Goal: Task Accomplishment & Management: Use online tool/utility

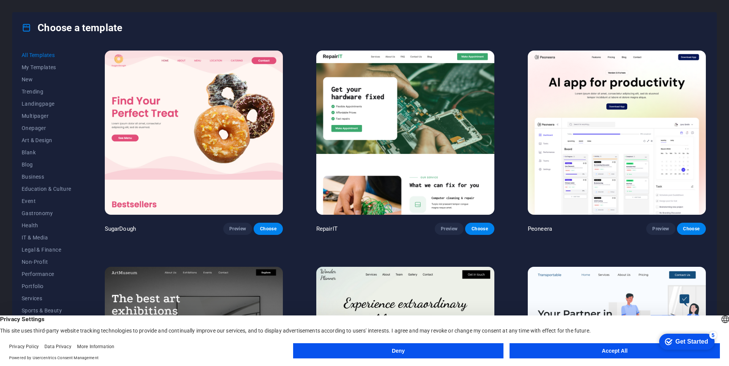
drag, startPoint x: 1261, startPoint y: 678, endPoint x: 681, endPoint y: 508, distance: 604.2
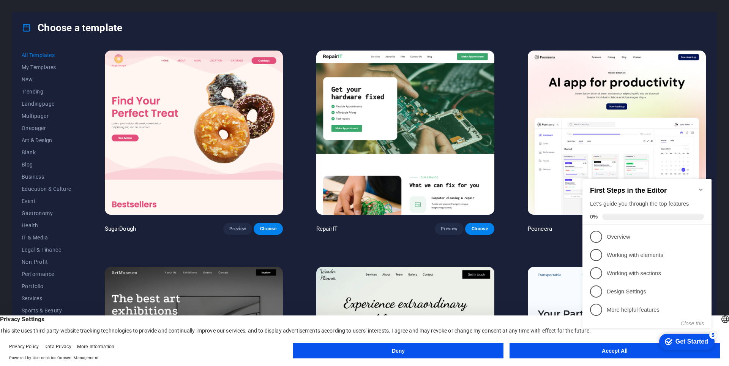
scroll to position [0, 0]
click at [542, 350] on button "Accept All" at bounding box center [614, 350] width 210 height 15
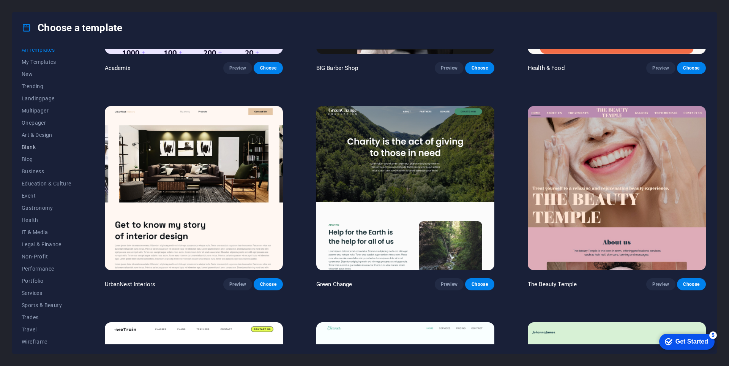
scroll to position [9, 0]
click at [33, 172] on button "Business" at bounding box center [47, 168] width 50 height 12
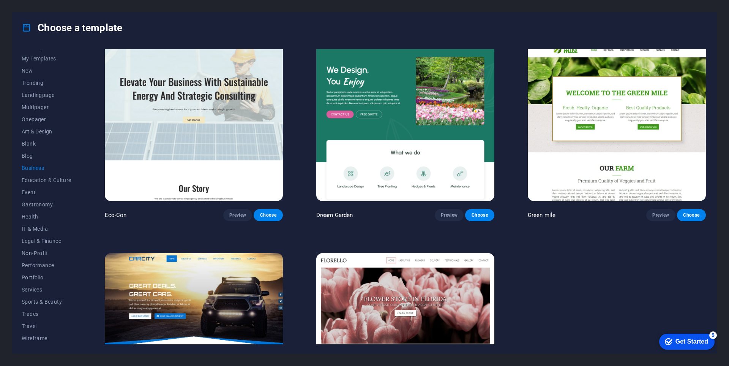
scroll to position [0, 0]
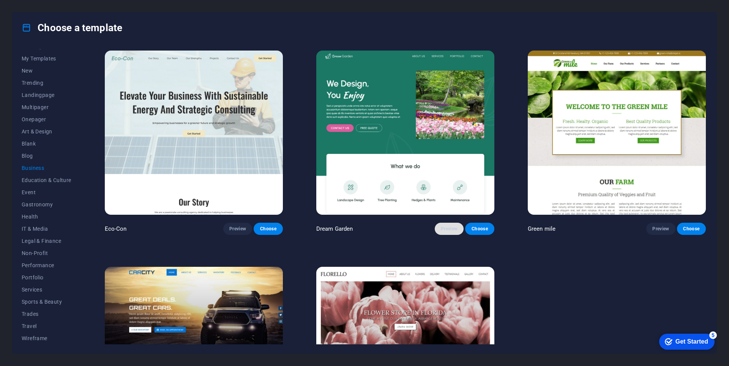
click at [452, 233] on button "Preview" at bounding box center [449, 228] width 29 height 12
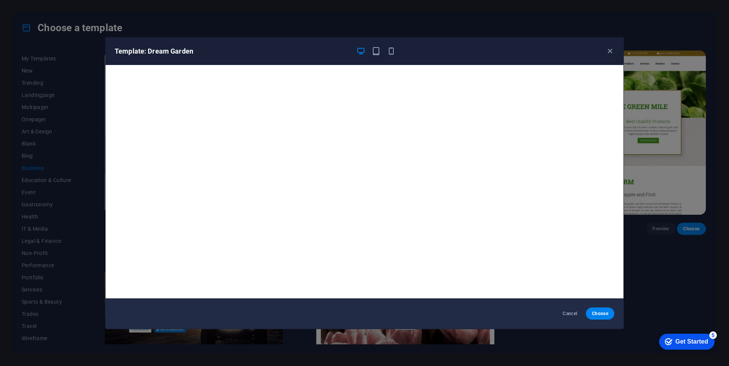
click at [615, 43] on div "Template: Dream Garden" at bounding box center [365, 51] width 518 height 27
click at [610, 49] on icon "button" at bounding box center [609, 51] width 9 height 9
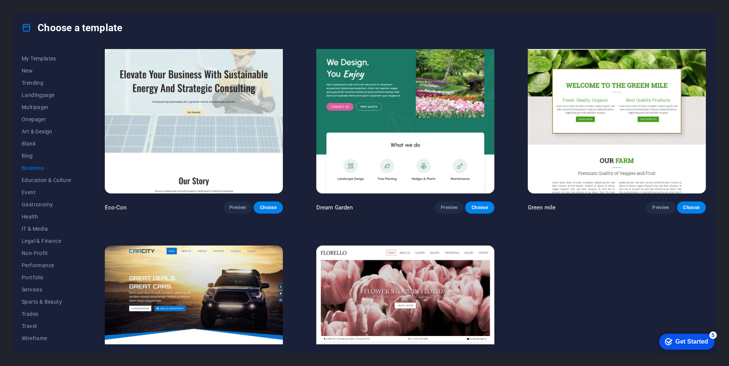
scroll to position [105, 0]
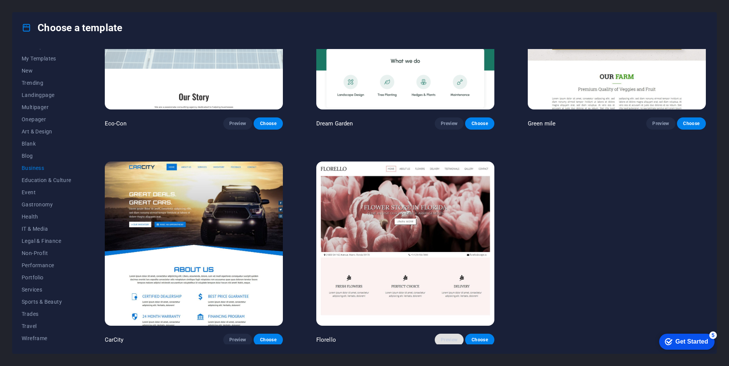
click at [441, 341] on button "Preview" at bounding box center [449, 339] width 29 height 12
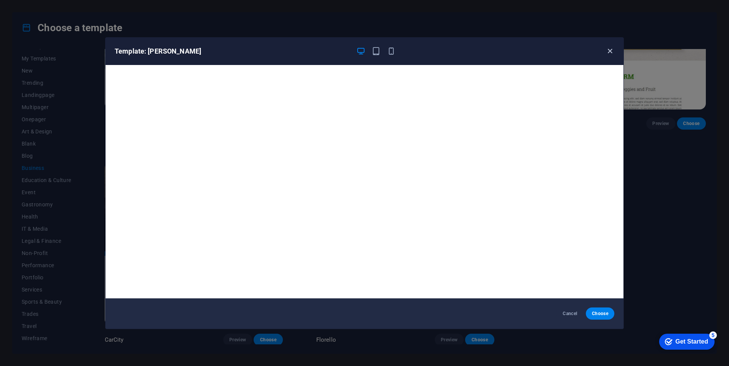
click at [612, 52] on icon "button" at bounding box center [609, 51] width 9 height 9
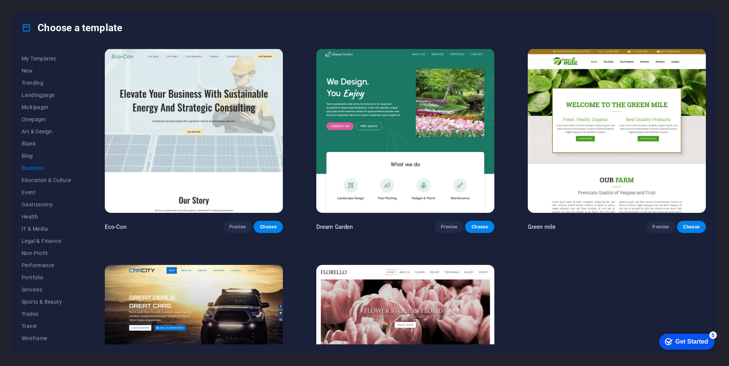
scroll to position [0, 0]
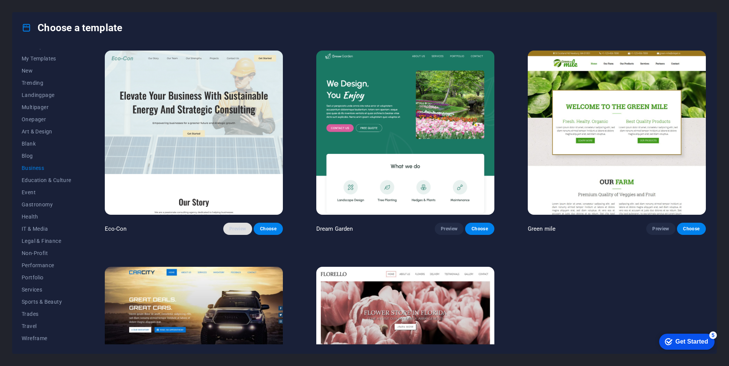
click at [235, 229] on span "Preview" at bounding box center [237, 228] width 17 height 6
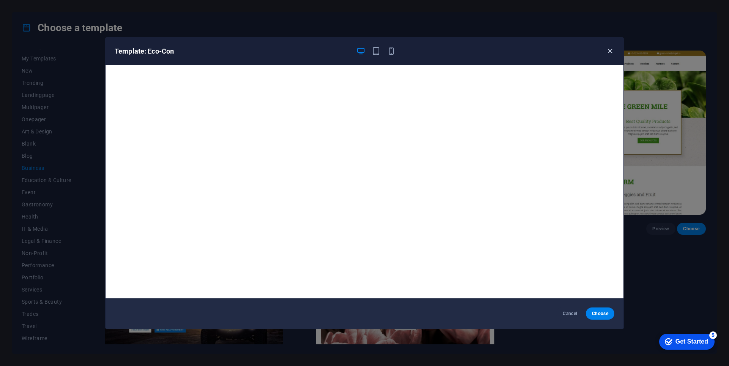
click at [612, 52] on icon "button" at bounding box center [609, 51] width 9 height 9
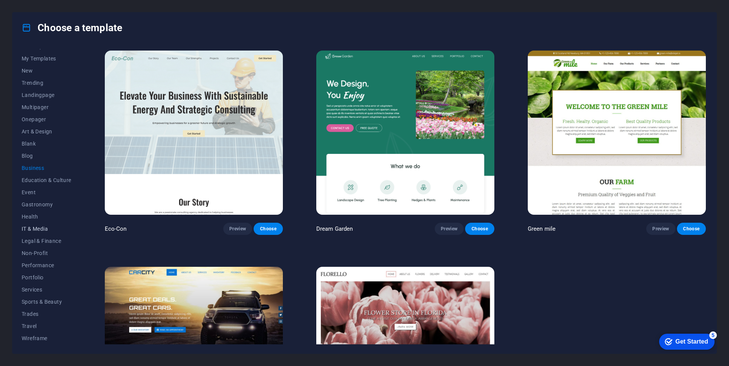
click at [43, 229] on span "IT & Media" at bounding box center [47, 228] width 50 height 6
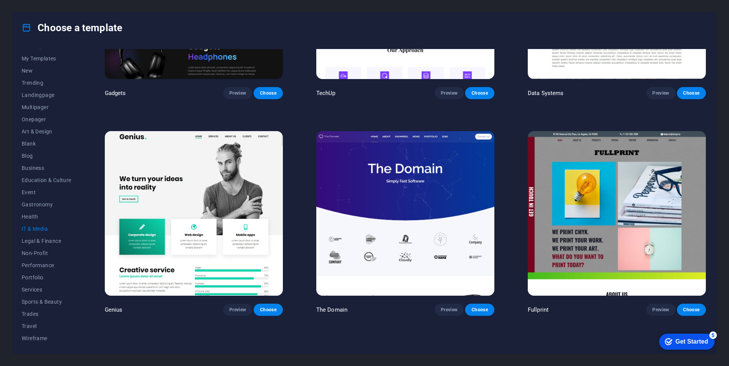
scroll to position [346, 0]
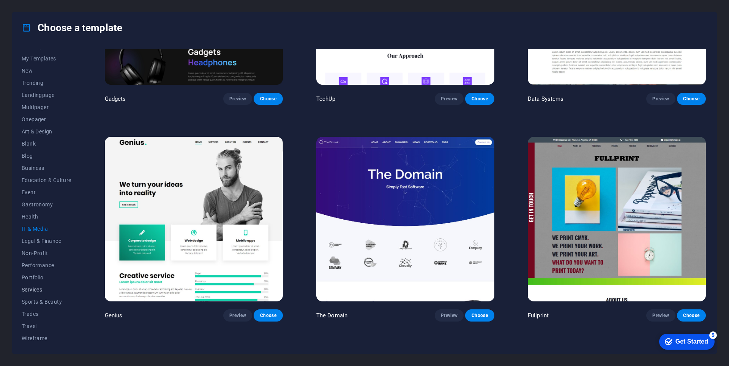
click at [38, 290] on span "Services" at bounding box center [47, 289] width 50 height 6
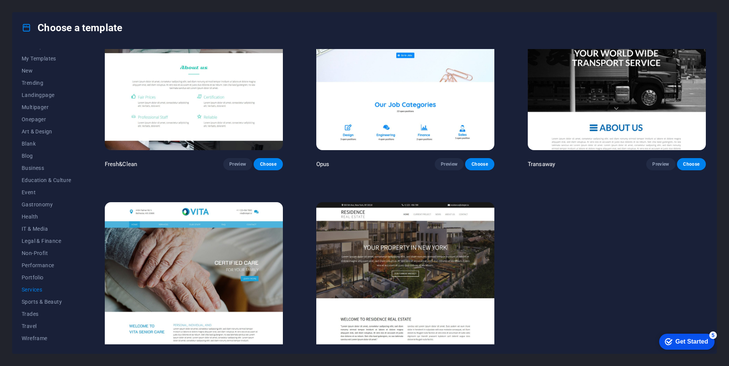
scroll to position [1143, 0]
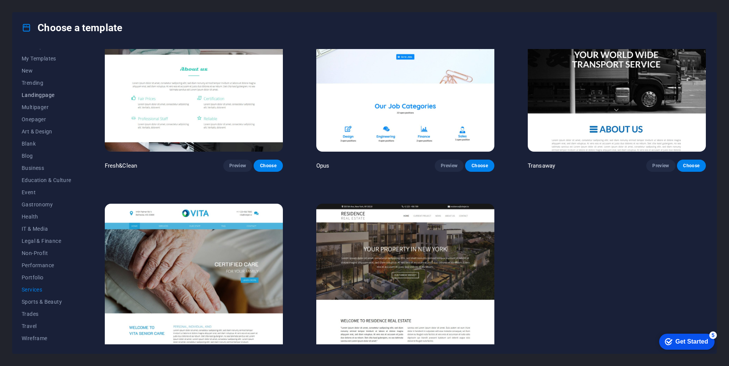
click at [42, 95] on span "Landingpage" at bounding box center [47, 95] width 50 height 6
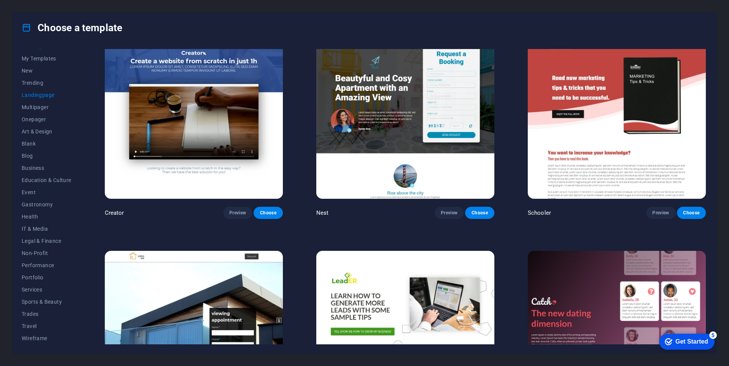
scroll to position [991, 0]
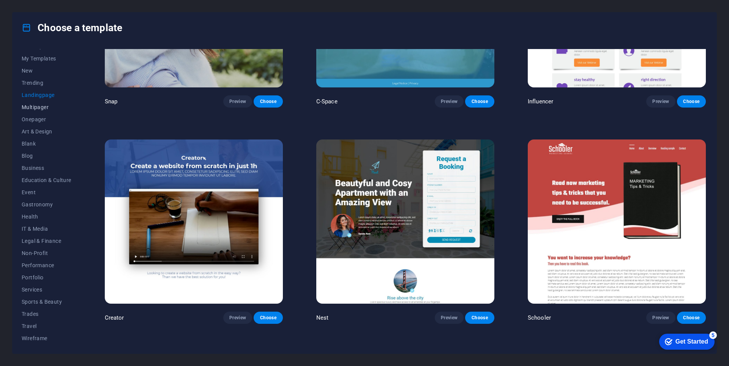
click at [36, 106] on span "Multipager" at bounding box center [47, 107] width 50 height 6
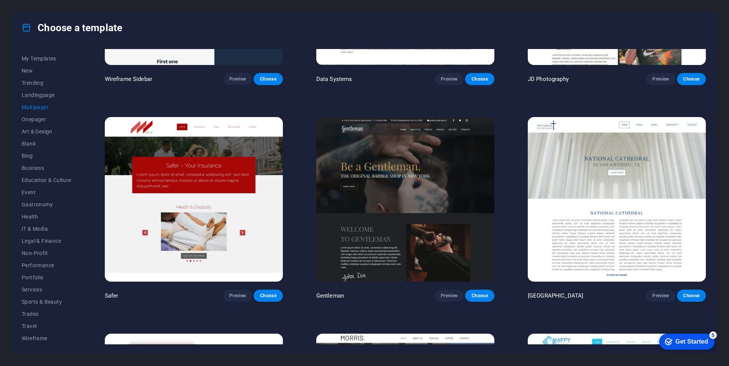
scroll to position [2315, 0]
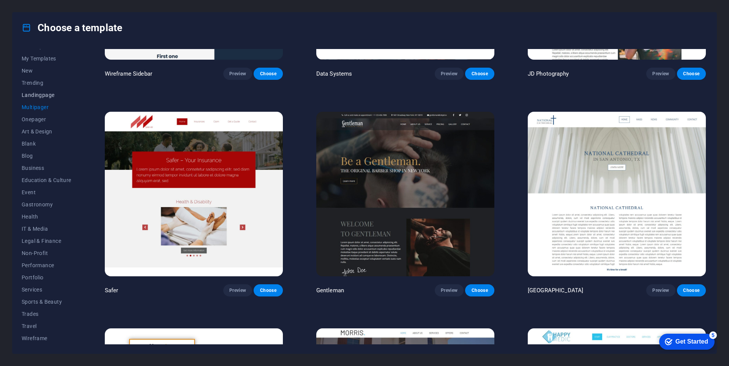
click at [31, 98] on button "Landingpage" at bounding box center [47, 95] width 50 height 12
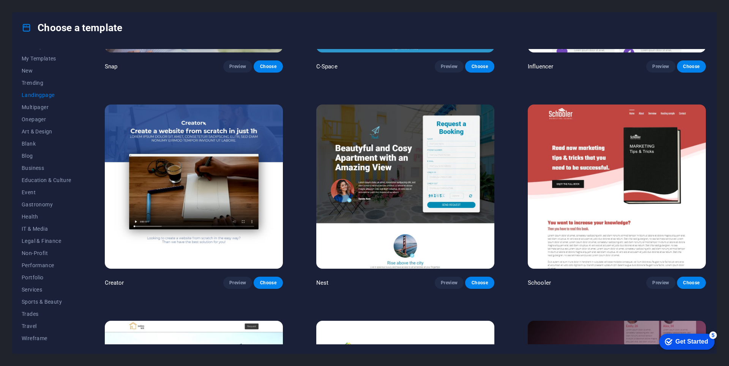
scroll to position [1004, 0]
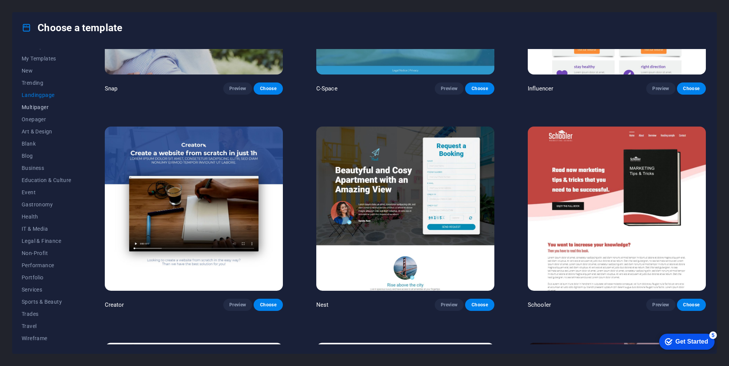
click at [36, 108] on span "Multipager" at bounding box center [47, 107] width 50 height 6
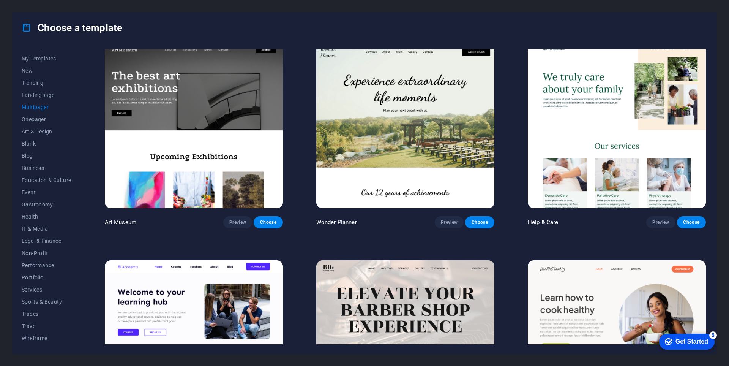
scroll to position [207, 0]
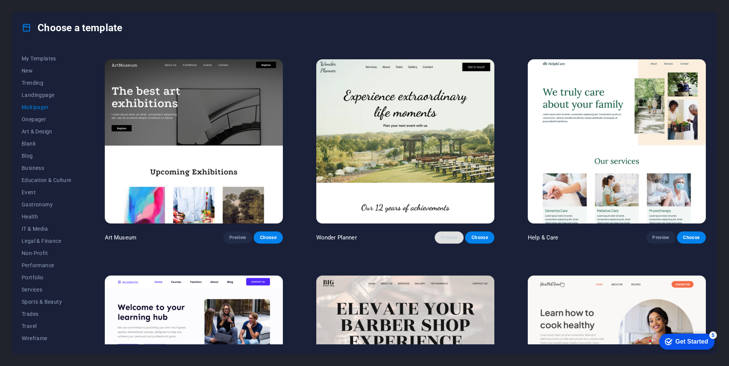
click at [445, 238] on span "Preview" at bounding box center [449, 237] width 17 height 6
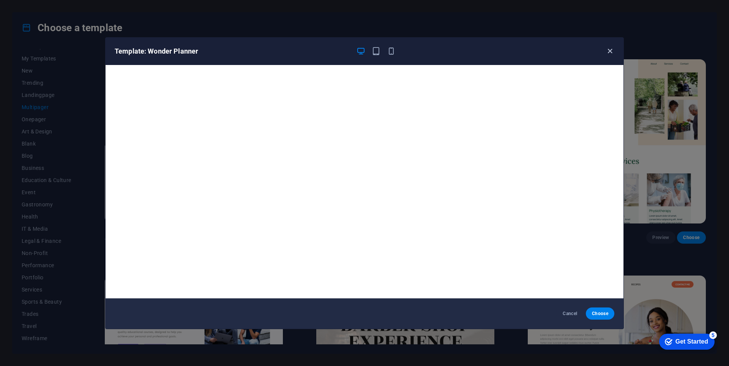
click at [608, 53] on icon "button" at bounding box center [609, 51] width 9 height 9
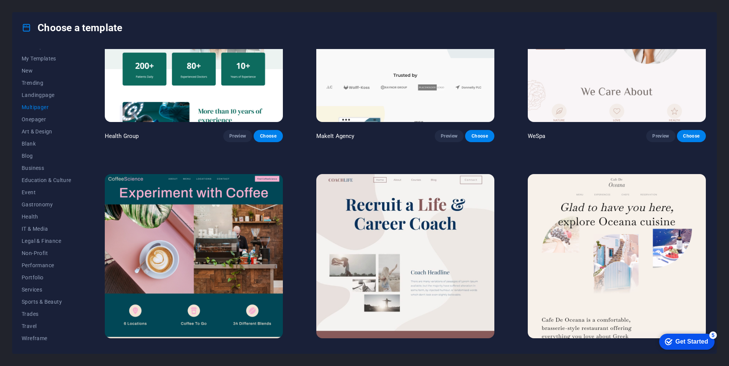
scroll to position [1404, 0]
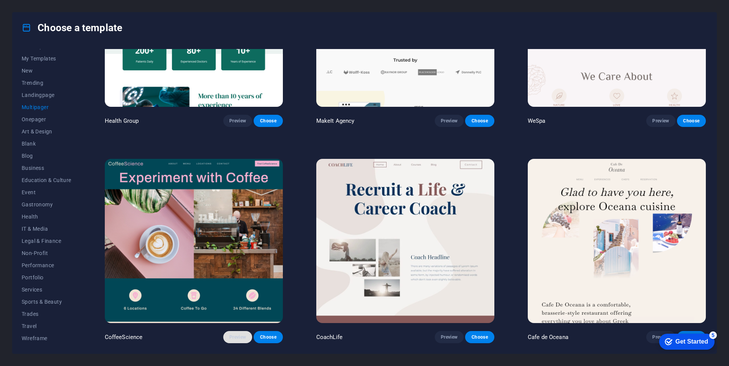
click at [230, 334] on span "Preview" at bounding box center [237, 337] width 17 height 6
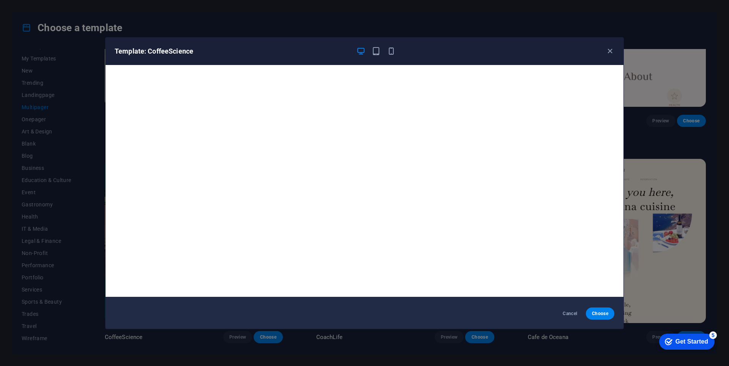
scroll to position [2, 0]
click at [608, 52] on icon "button" at bounding box center [609, 51] width 9 height 9
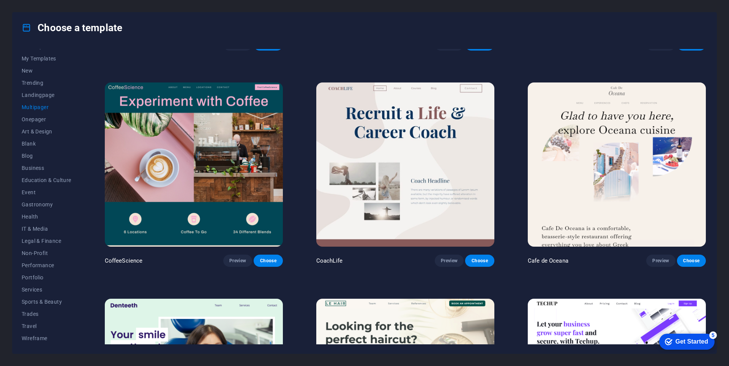
scroll to position [1480, 0]
click at [446, 258] on span "Preview" at bounding box center [449, 261] width 17 height 6
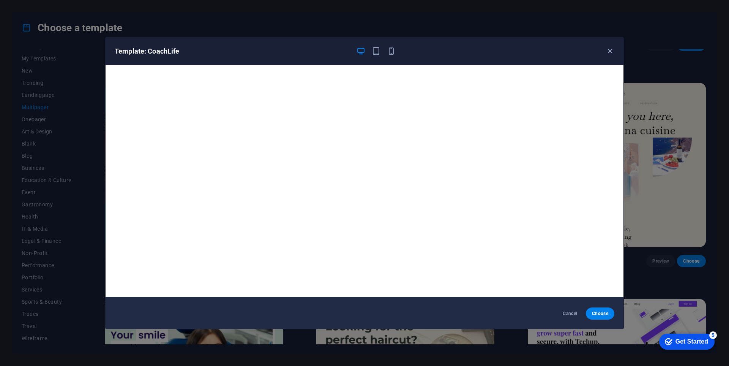
scroll to position [2, 0]
click at [609, 53] on icon "button" at bounding box center [609, 51] width 9 height 9
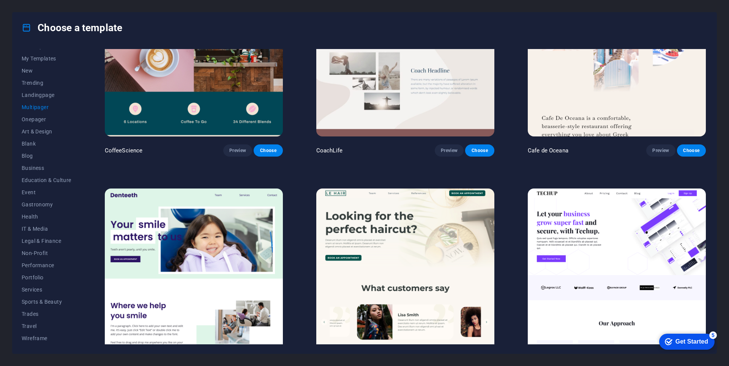
scroll to position [1670, 0]
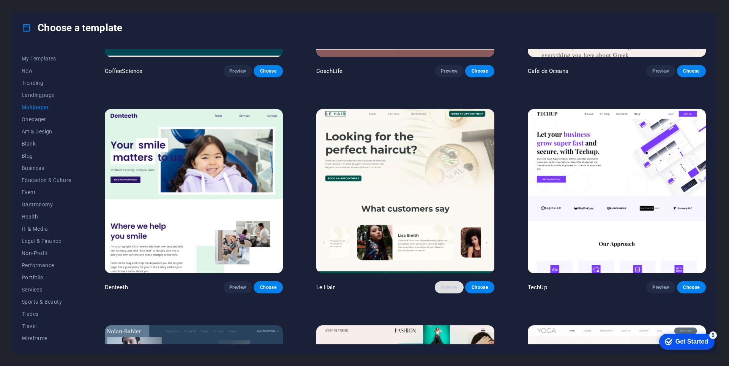
click at [444, 284] on span "Preview" at bounding box center [449, 287] width 17 height 6
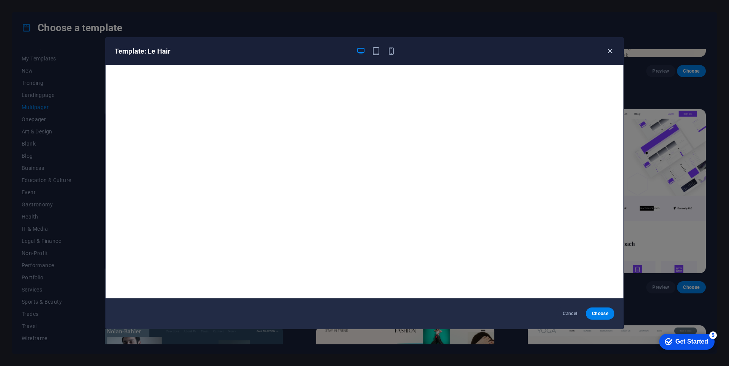
click at [609, 52] on icon "button" at bounding box center [609, 51] width 9 height 9
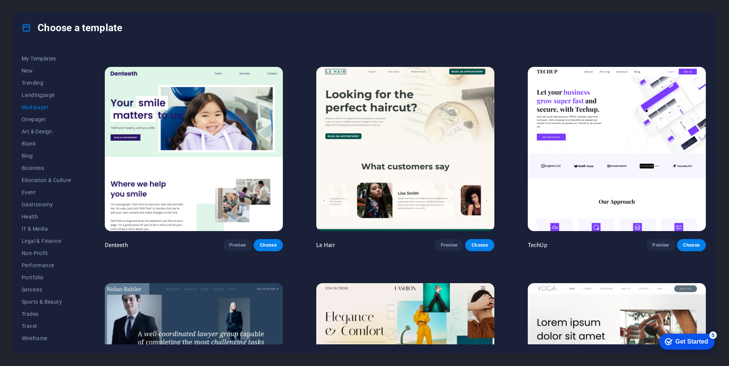
scroll to position [1708, 0]
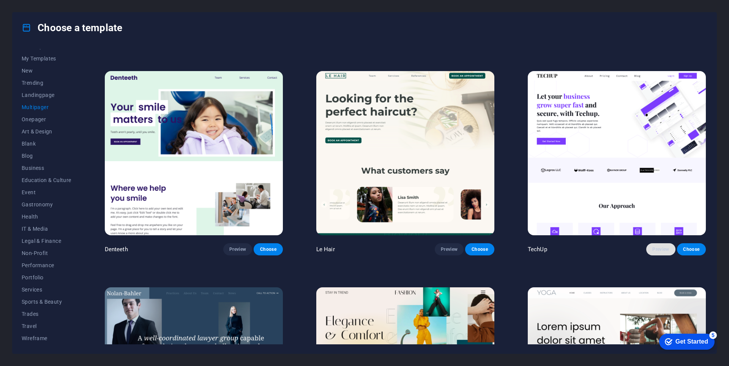
click at [657, 246] on span "Preview" at bounding box center [660, 249] width 17 height 6
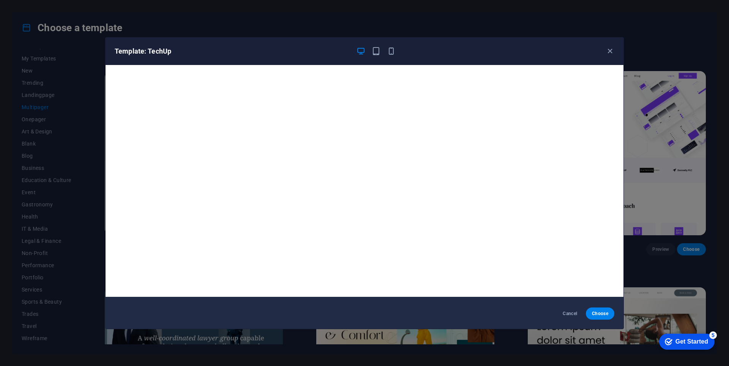
scroll to position [2, 0]
click at [373, 51] on icon "button" at bounding box center [376, 51] width 9 height 9
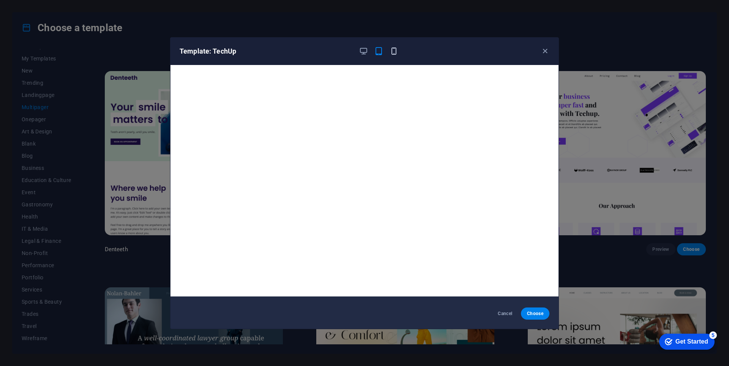
click at [395, 52] on icon "button" at bounding box center [393, 51] width 9 height 9
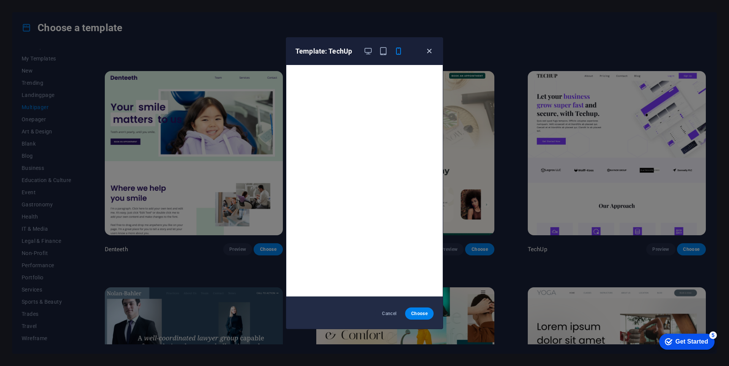
click at [428, 51] on icon "button" at bounding box center [429, 51] width 9 height 9
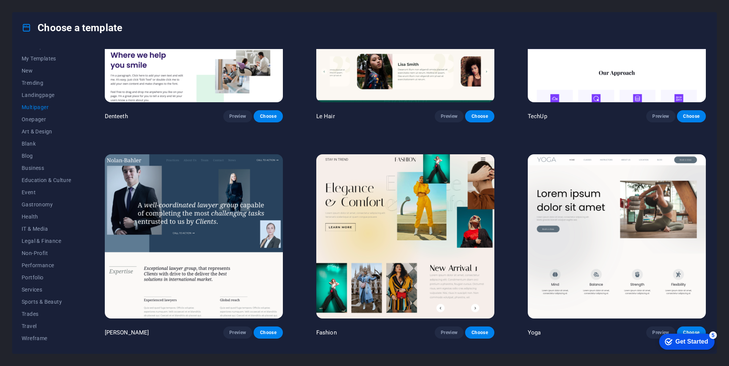
scroll to position [1860, 0]
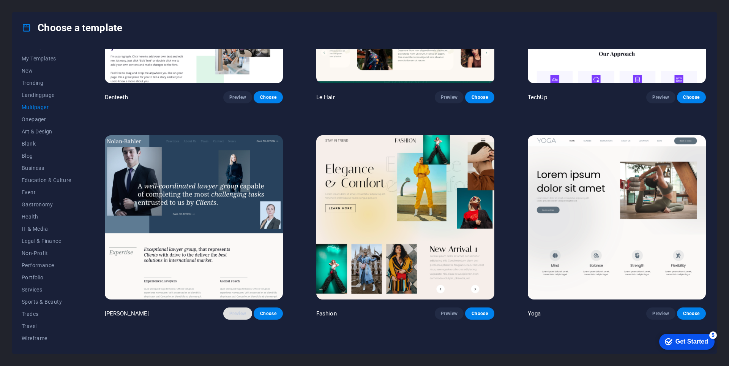
click at [243, 310] on span "Preview" at bounding box center [237, 313] width 17 height 6
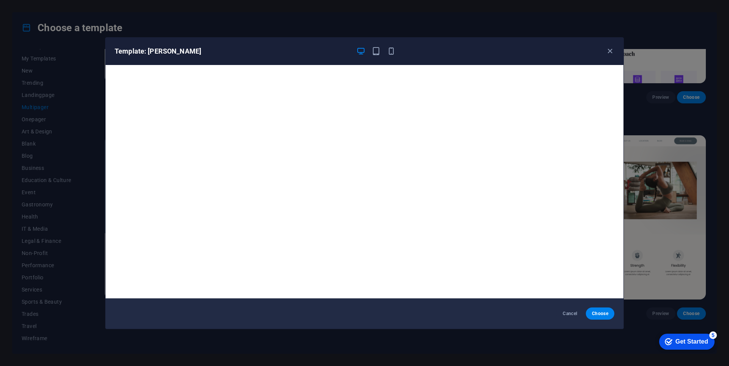
scroll to position [2, 0]
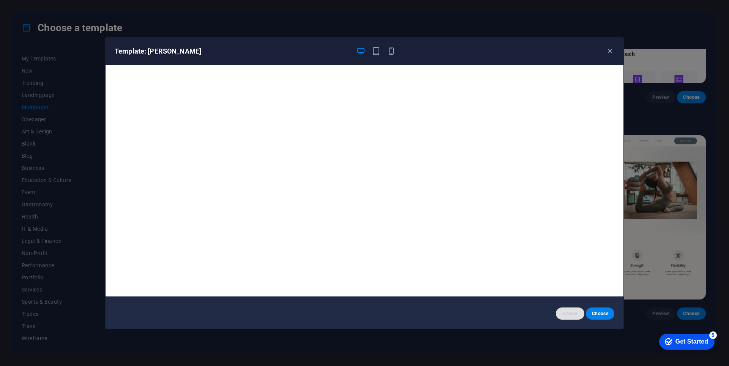
click at [574, 314] on span "Cancel" at bounding box center [570, 313] width 16 height 6
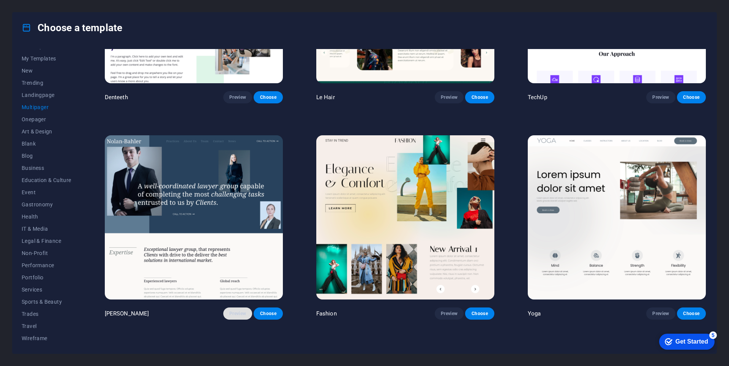
click at [232, 309] on button "Preview" at bounding box center [237, 313] width 29 height 12
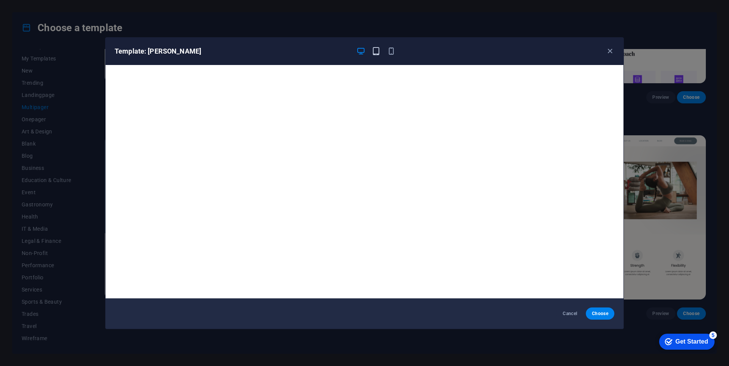
click at [375, 52] on icon "button" at bounding box center [376, 51] width 9 height 9
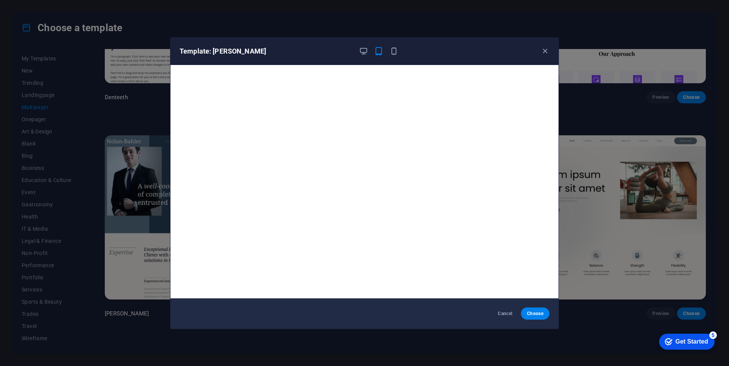
click at [396, 56] on div "Template: Nolan-Bahler" at bounding box center [364, 51] width 388 height 27
click at [392, 49] on icon "button" at bounding box center [393, 51] width 9 height 9
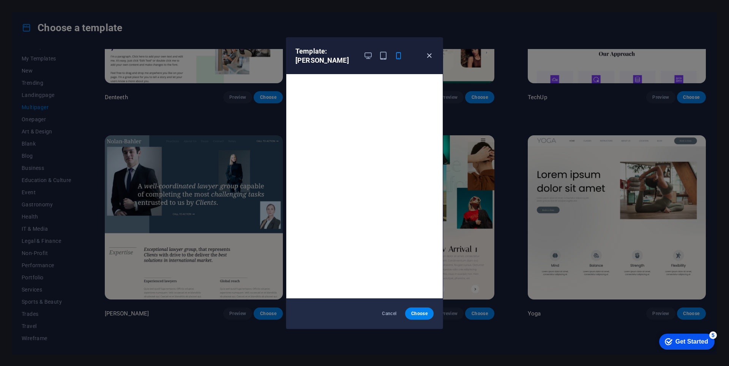
click at [427, 54] on icon "button" at bounding box center [429, 55] width 9 height 9
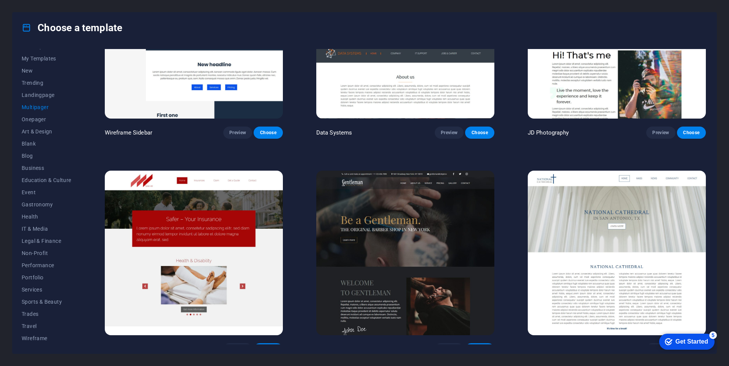
scroll to position [2278, 0]
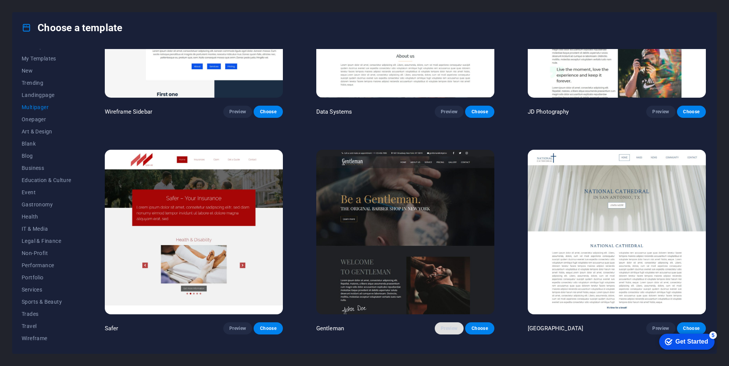
click at [441, 325] on span "Preview" at bounding box center [449, 328] width 17 height 6
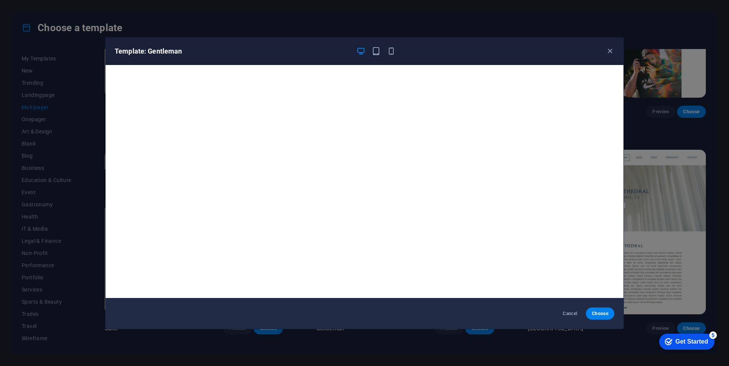
scroll to position [0, 0]
click at [609, 52] on icon "button" at bounding box center [609, 51] width 9 height 9
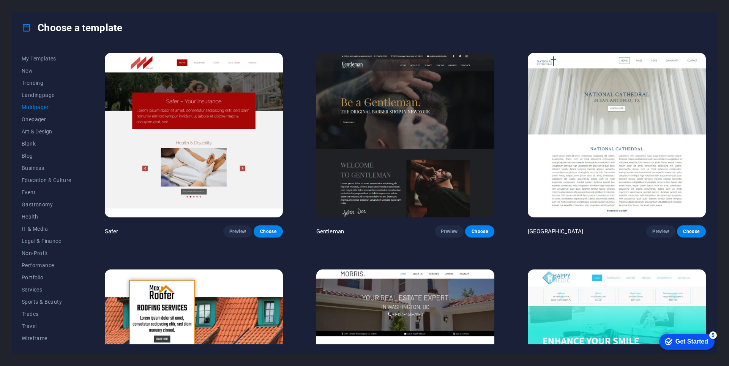
scroll to position [2315, 0]
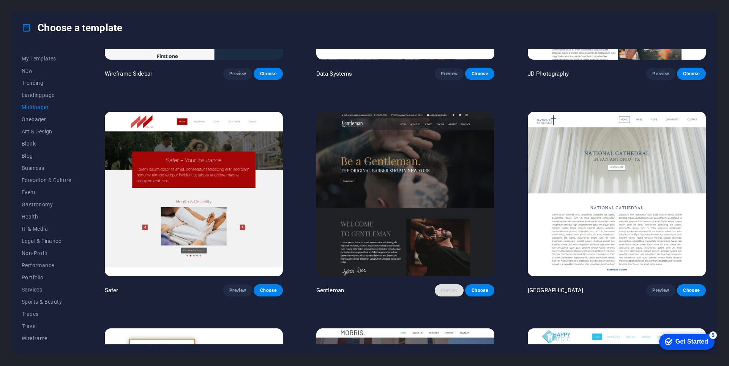
click at [444, 287] on span "Preview" at bounding box center [449, 290] width 17 height 6
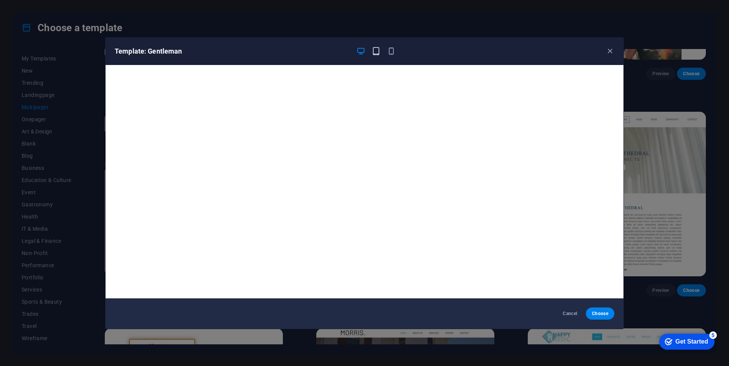
click at [376, 48] on icon "button" at bounding box center [376, 51] width 9 height 9
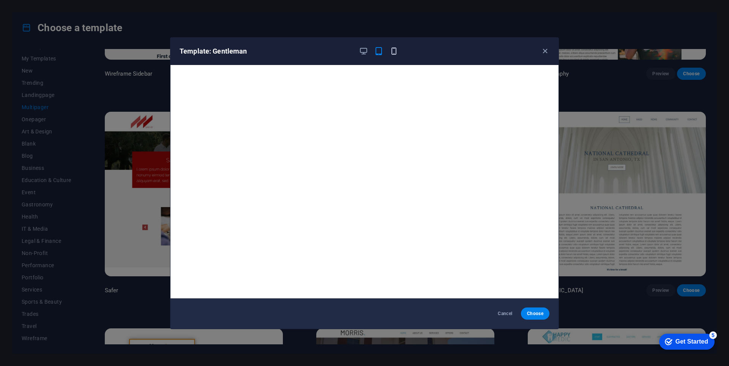
click at [394, 52] on icon "button" at bounding box center [393, 51] width 9 height 9
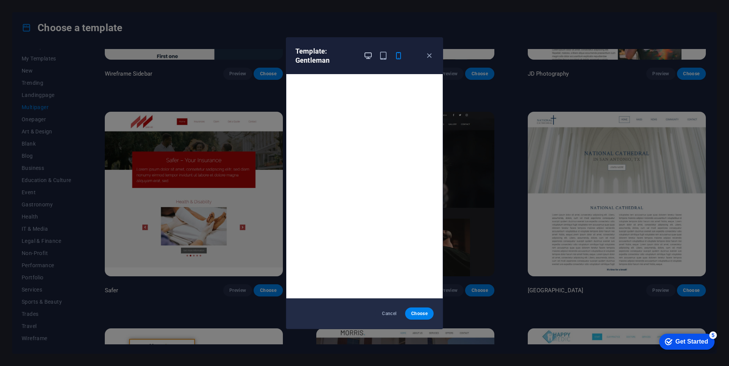
click at [368, 55] on icon "button" at bounding box center [368, 55] width 9 height 9
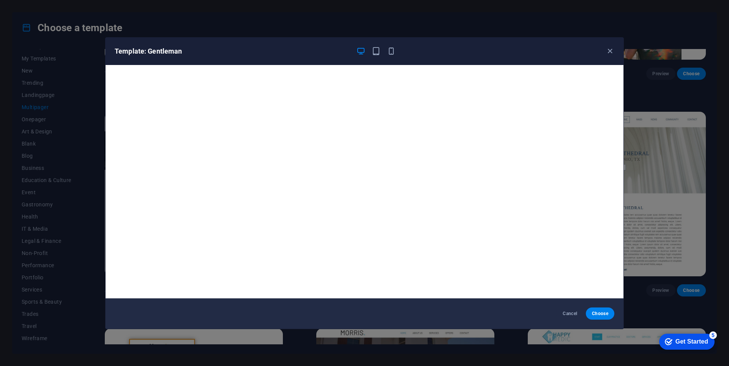
click at [397, 52] on div "Template: Gentleman" at bounding box center [360, 51] width 490 height 9
click at [388, 53] on icon "button" at bounding box center [391, 51] width 9 height 9
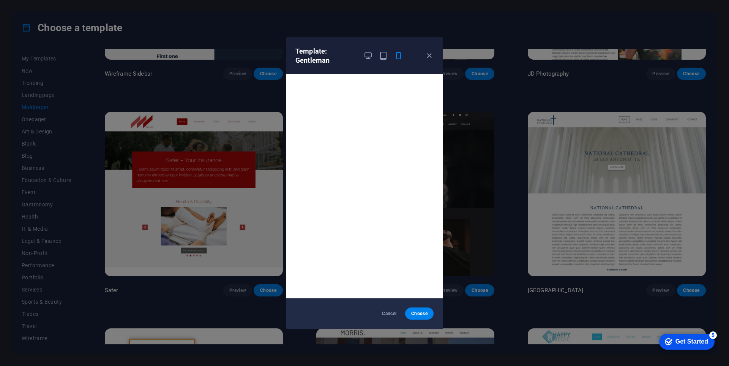
click at [503, 192] on div "Template: Gentleman Cancel Choose" at bounding box center [364, 183] width 729 height 366
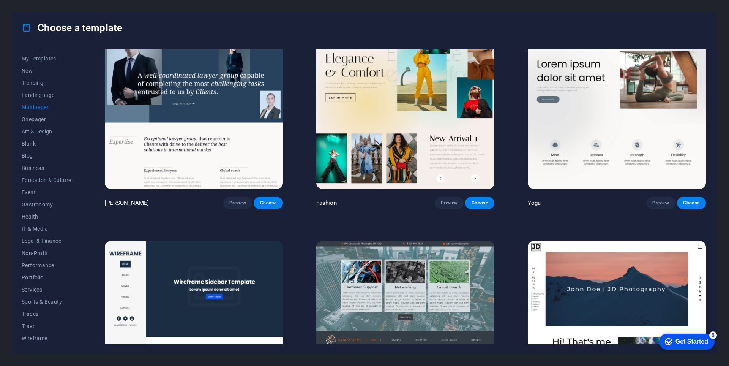
scroll to position [1936, 0]
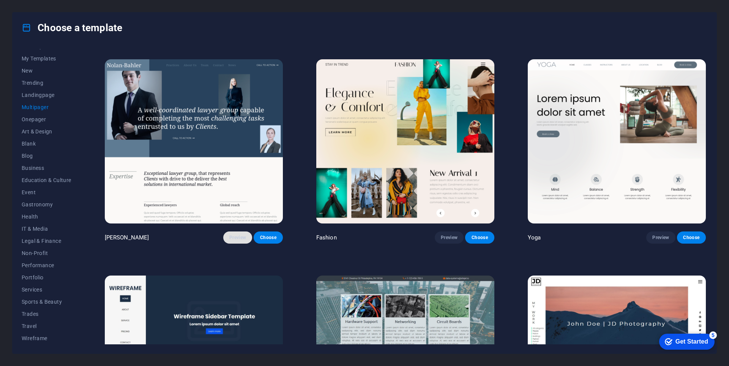
click at [235, 233] on button "Preview" at bounding box center [237, 237] width 29 height 12
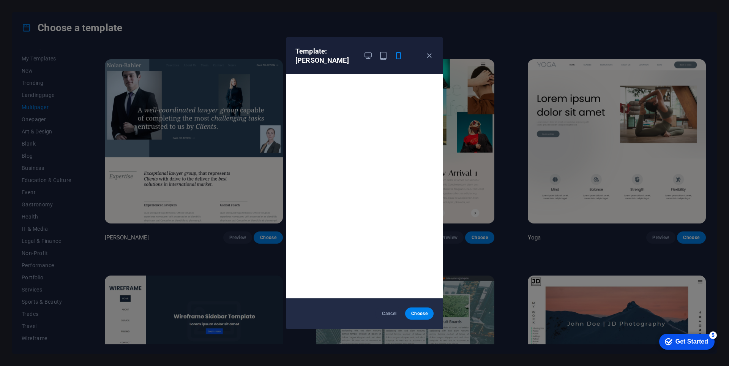
click at [504, 234] on div "Template: Nolan-Bahler Cancel Choose" at bounding box center [364, 183] width 729 height 366
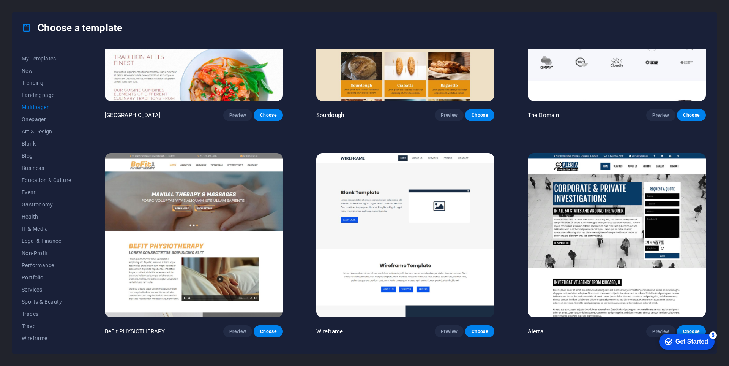
scroll to position [2923, 0]
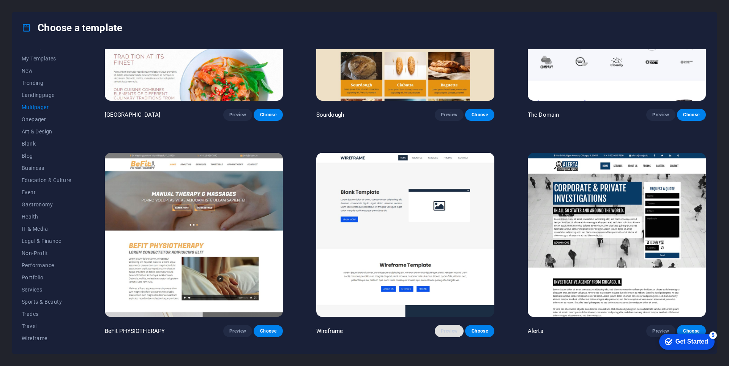
click at [442, 328] on span "Preview" at bounding box center [449, 331] width 17 height 6
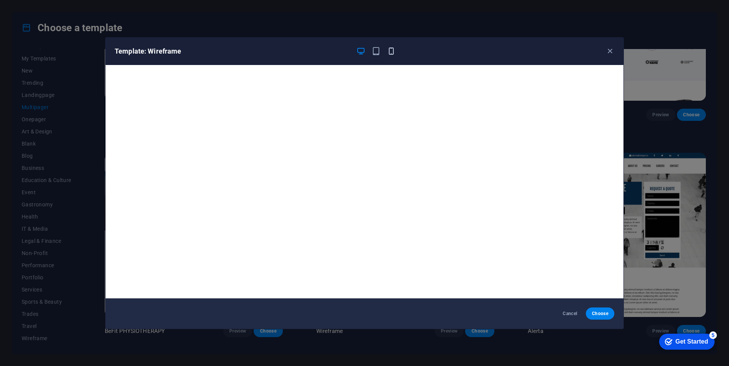
click at [393, 50] on icon "button" at bounding box center [391, 51] width 9 height 9
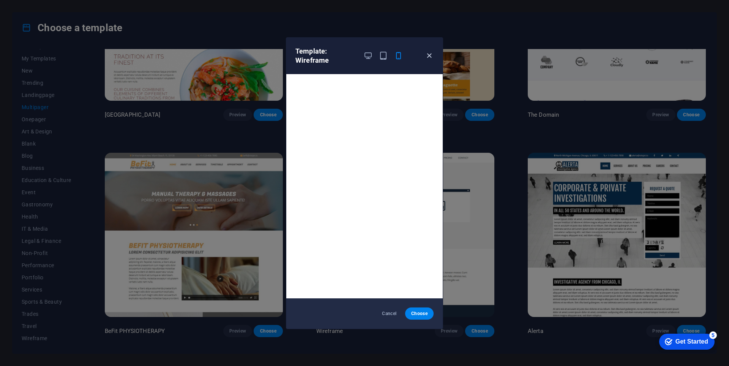
click at [426, 56] on icon "button" at bounding box center [429, 55] width 9 height 9
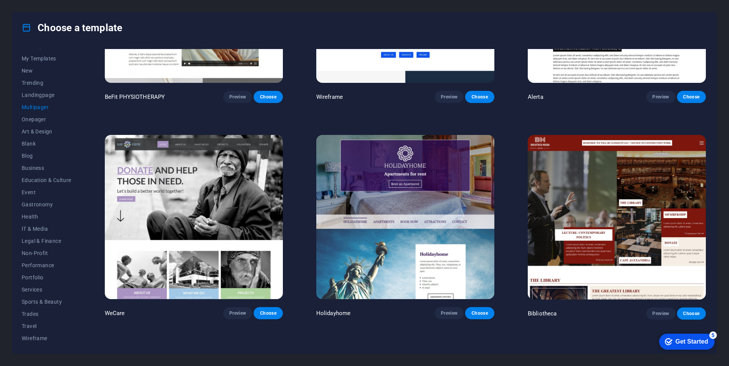
scroll to position [3189, 0]
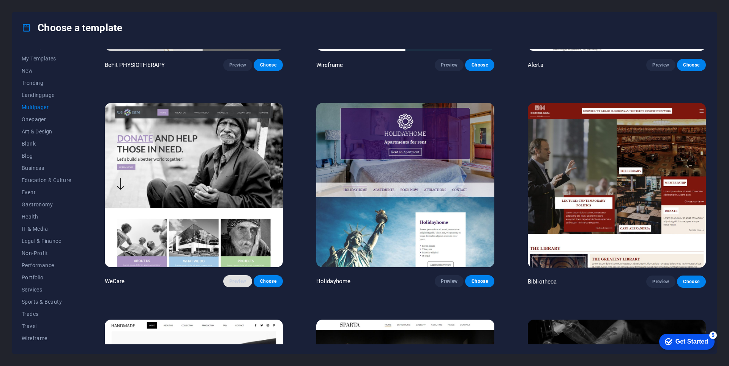
click at [240, 278] on span "Preview" at bounding box center [237, 281] width 17 height 6
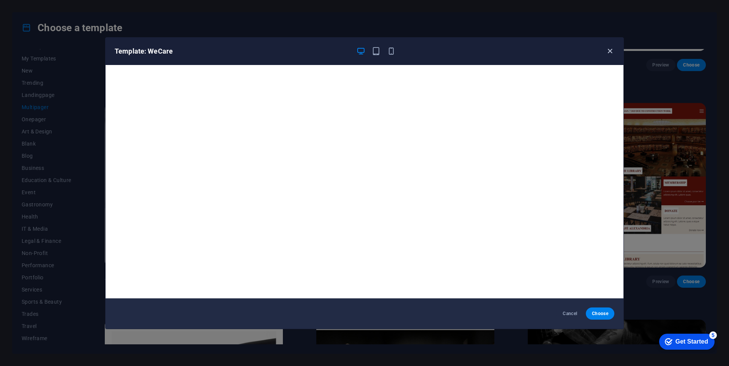
click at [608, 50] on icon "button" at bounding box center [609, 51] width 9 height 9
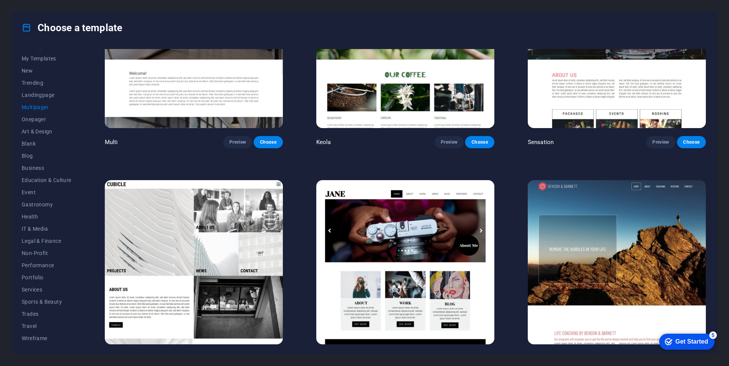
scroll to position [4410, 0]
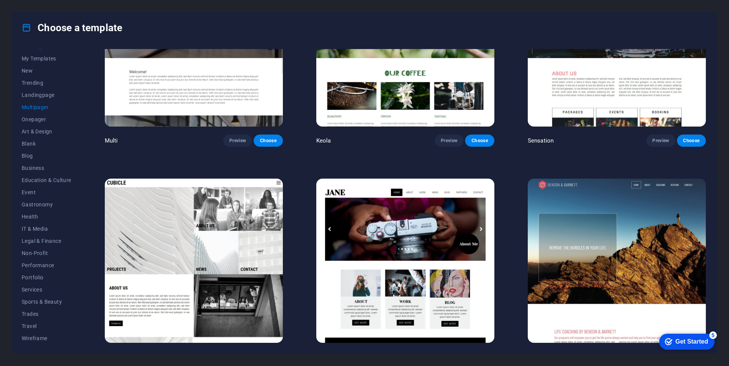
click at [450, 353] on span "Preview" at bounding box center [449, 356] width 17 height 6
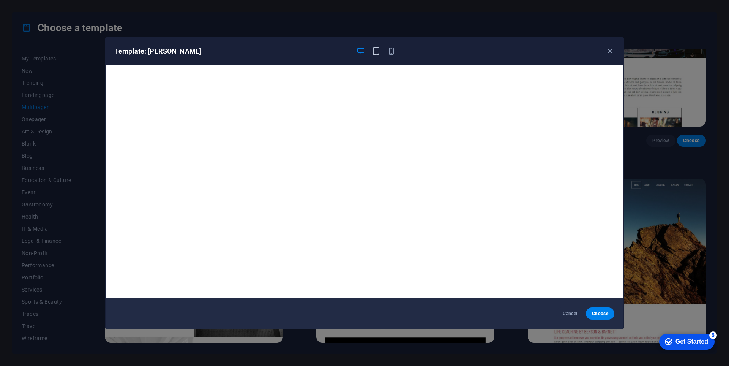
click at [372, 48] on icon "button" at bounding box center [376, 51] width 9 height 9
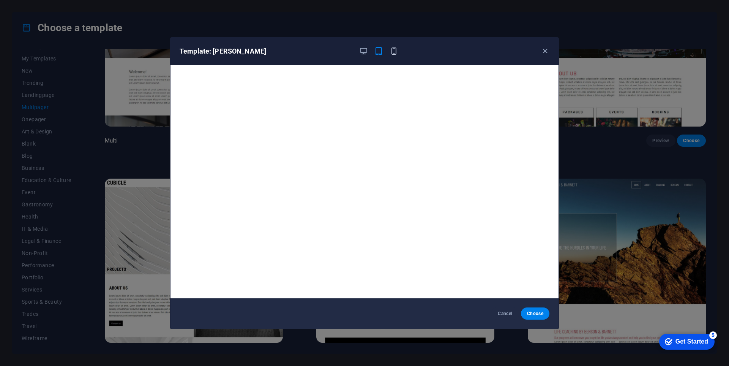
click at [394, 49] on icon "button" at bounding box center [393, 51] width 9 height 9
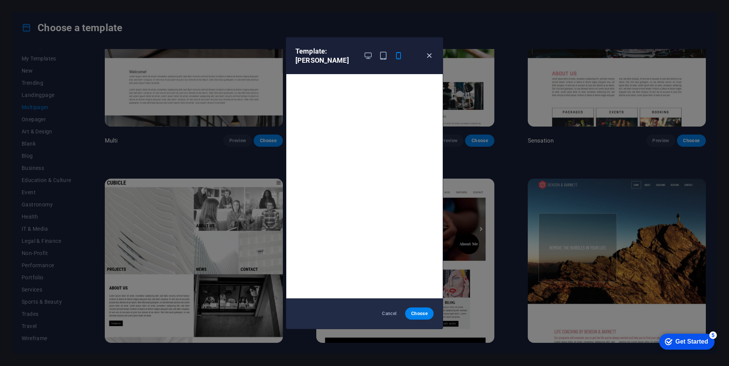
click at [425, 52] on icon "button" at bounding box center [429, 55] width 9 height 9
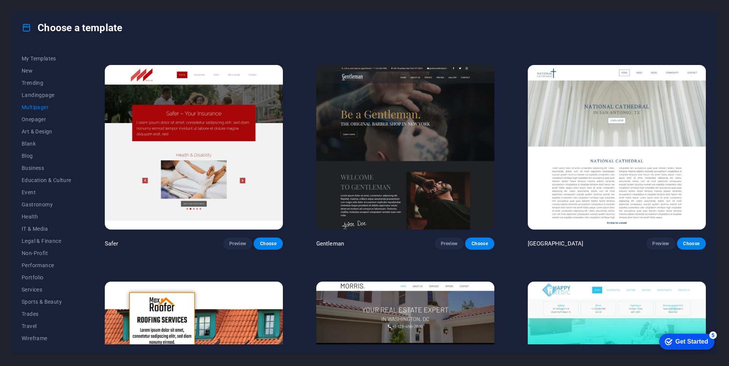
scroll to position [2360, 0]
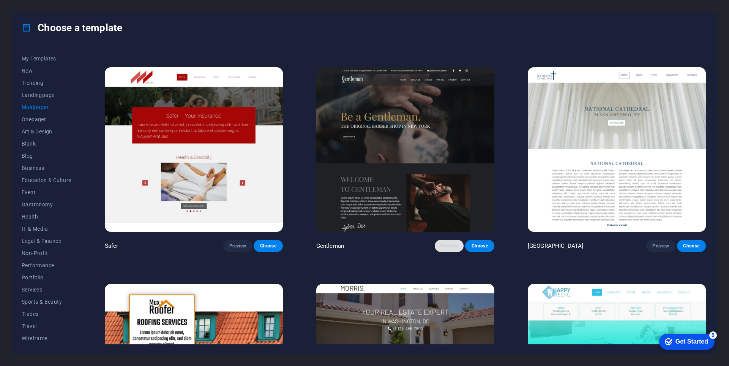
click at [451, 243] on span "Preview" at bounding box center [449, 246] width 17 height 6
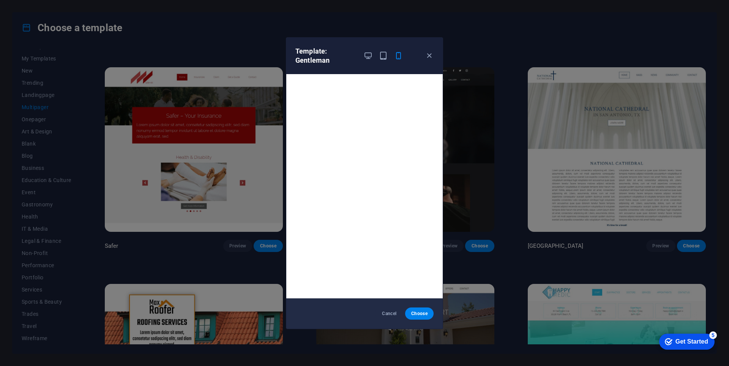
click at [471, 194] on div "Template: Gentleman Cancel Choose" at bounding box center [364, 183] width 729 height 366
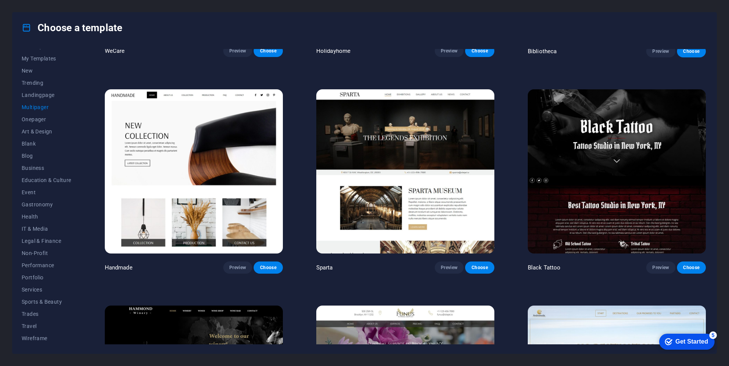
scroll to position [3423, 0]
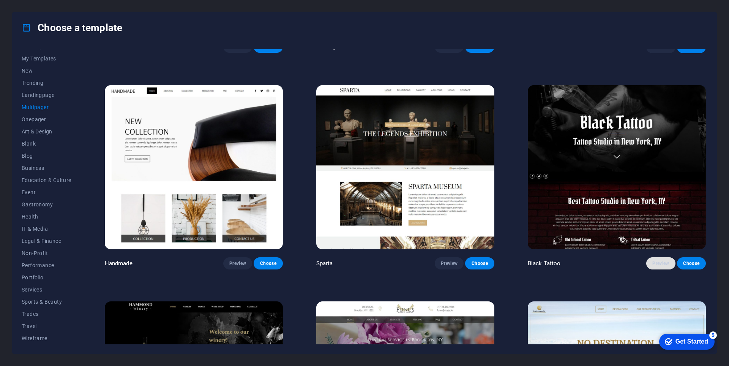
click at [647, 257] on button "Preview" at bounding box center [660, 263] width 29 height 12
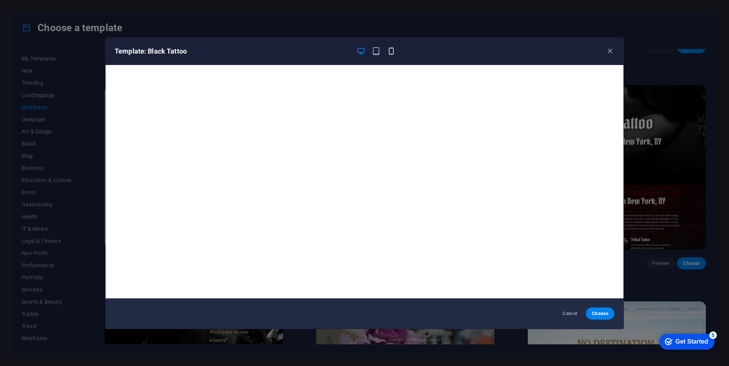
click at [387, 47] on icon "button" at bounding box center [391, 51] width 9 height 9
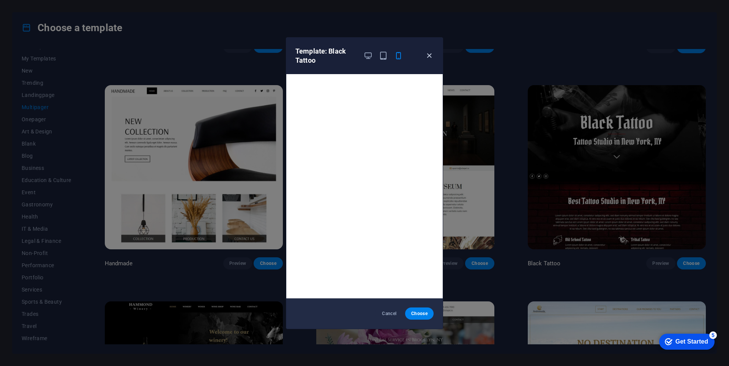
click at [426, 58] on icon "button" at bounding box center [429, 55] width 9 height 9
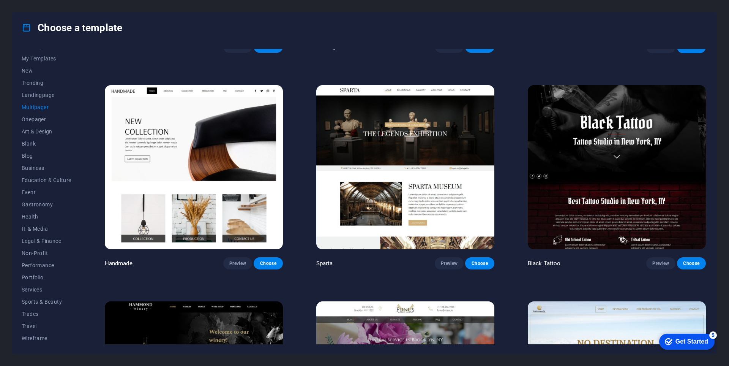
click at [322, 259] on p "Sparta" at bounding box center [324, 263] width 17 height 8
click at [438, 257] on button "Preview" at bounding box center [449, 263] width 29 height 12
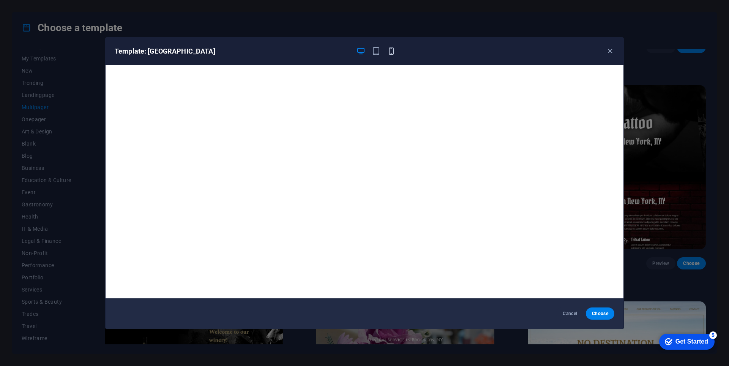
click at [392, 55] on icon "button" at bounding box center [391, 51] width 9 height 9
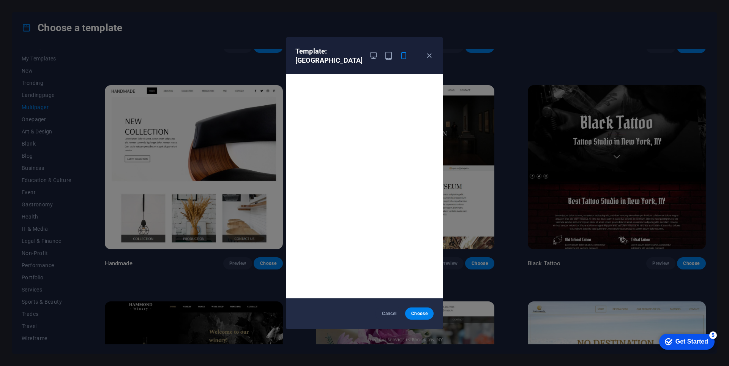
click at [455, 45] on div "Template: Sparta Cancel Choose" at bounding box center [364, 183] width 729 height 366
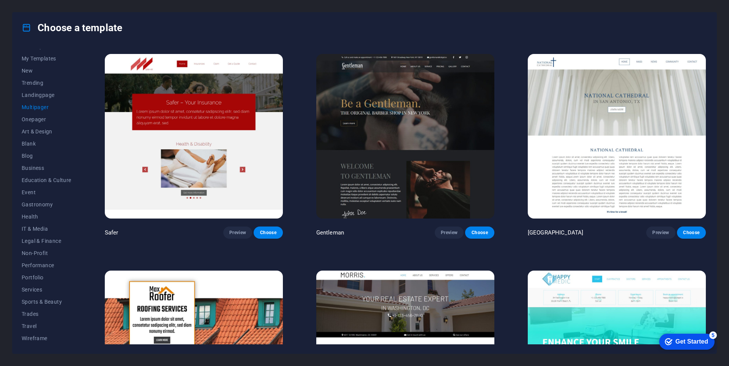
scroll to position [2360, 0]
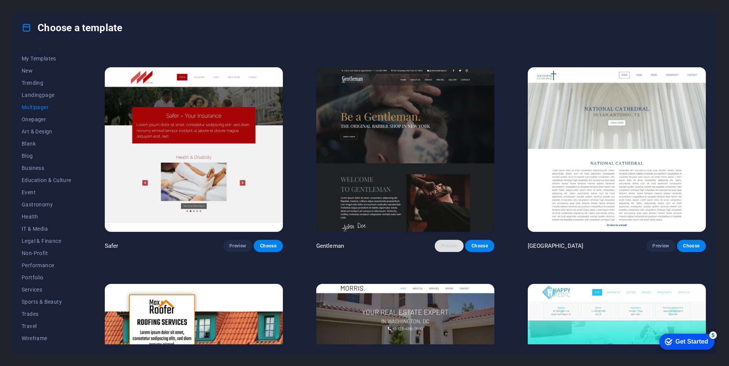
click at [446, 243] on span "Preview" at bounding box center [449, 246] width 17 height 6
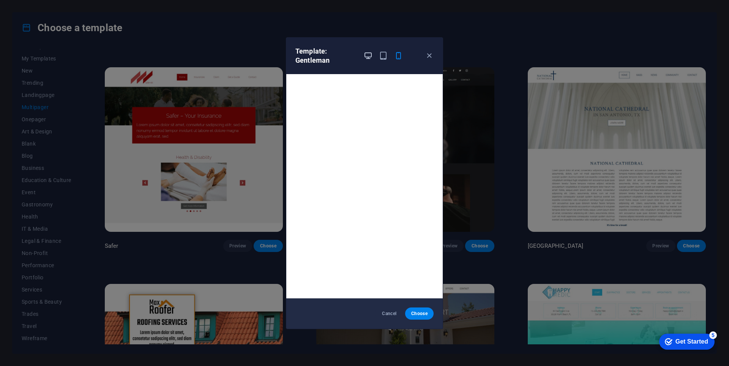
click at [365, 58] on icon "button" at bounding box center [368, 55] width 9 height 9
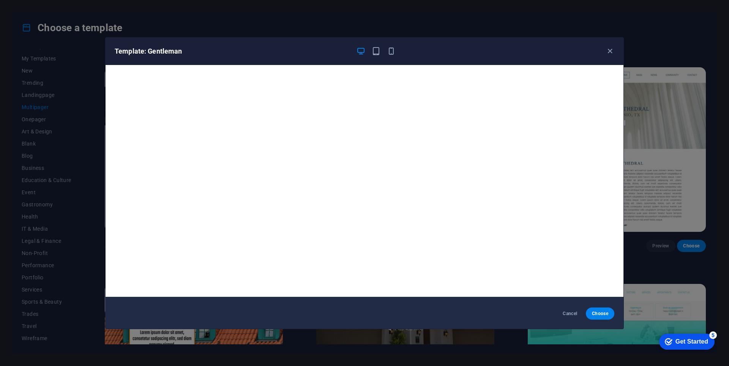
scroll to position [2, 0]
click at [389, 51] on icon "button" at bounding box center [391, 51] width 9 height 9
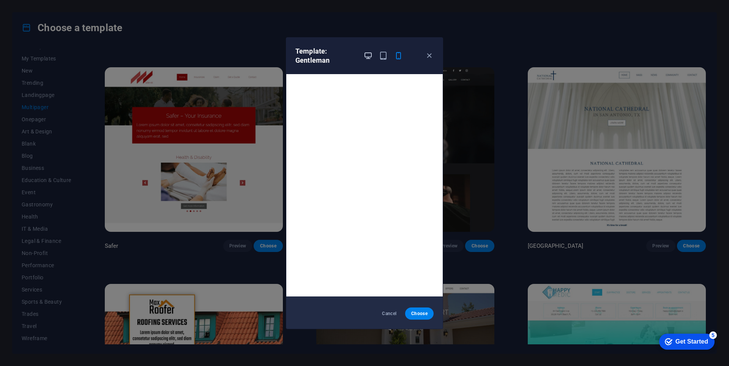
click at [367, 59] on icon "button" at bounding box center [368, 55] width 9 height 9
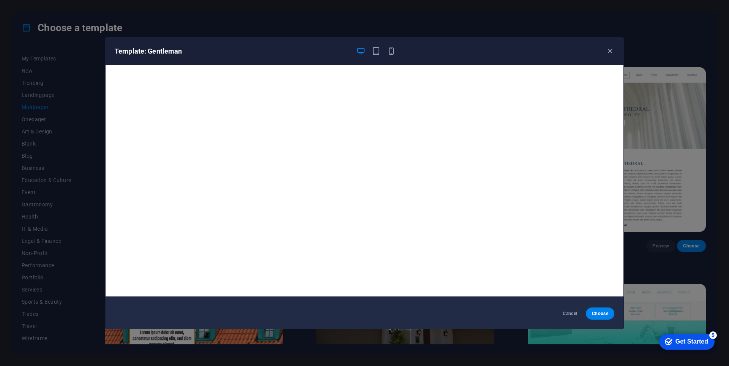
click at [389, 56] on div "Template: Gentleman" at bounding box center [365, 51] width 518 height 27
click at [389, 51] on icon "button" at bounding box center [391, 51] width 9 height 9
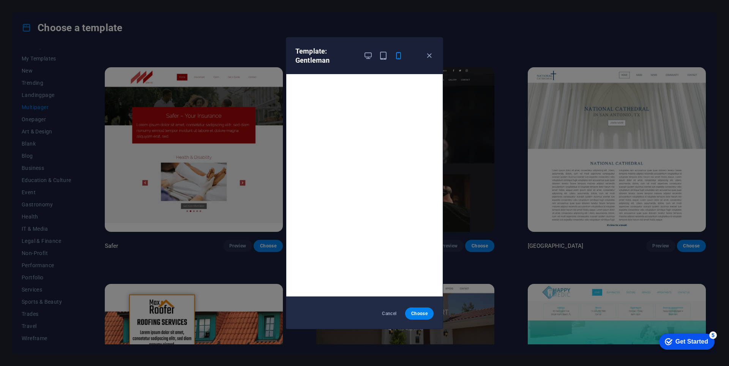
scroll to position [0, 0]
click at [367, 53] on icon "button" at bounding box center [368, 55] width 9 height 9
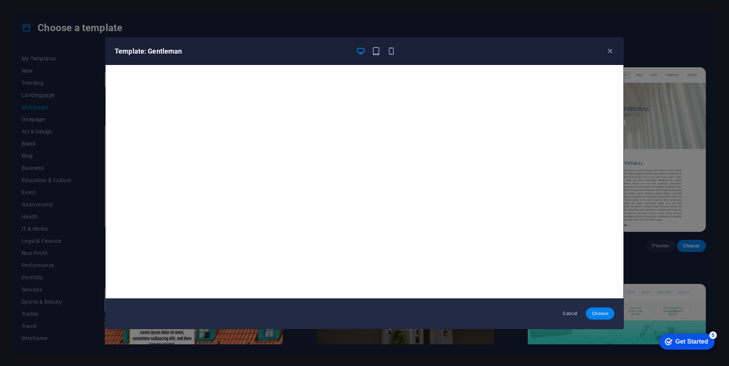
click at [601, 312] on span "Choose" at bounding box center [600, 313] width 16 height 6
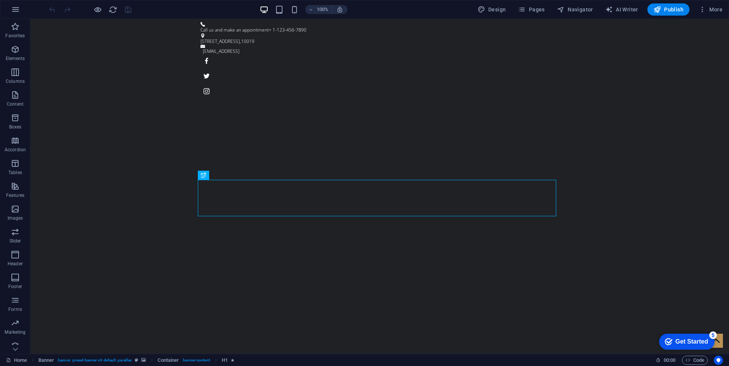
click at [682, 343] on div "Get Started" at bounding box center [691, 341] width 33 height 7
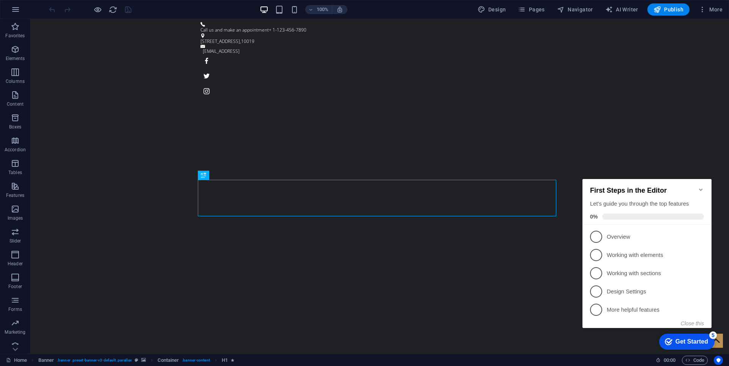
click at [682, 343] on div "Get Started" at bounding box center [691, 341] width 33 height 7
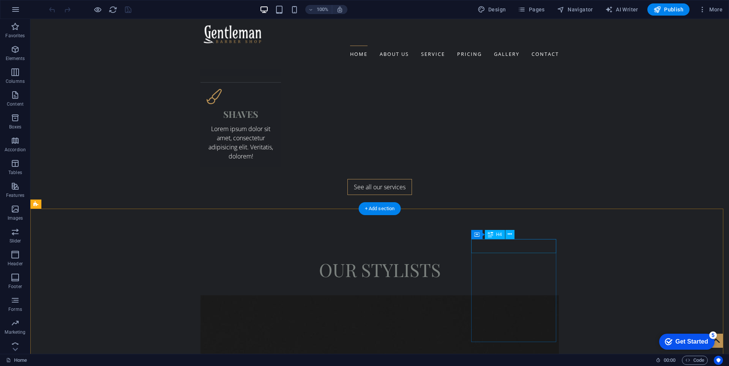
scroll to position [1698, 0]
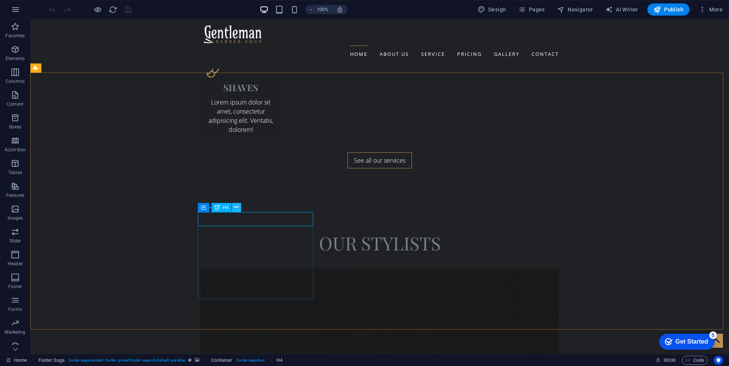
click at [236, 211] on icon at bounding box center [236, 207] width 4 height 8
click at [256, 204] on icon at bounding box center [256, 207] width 4 height 8
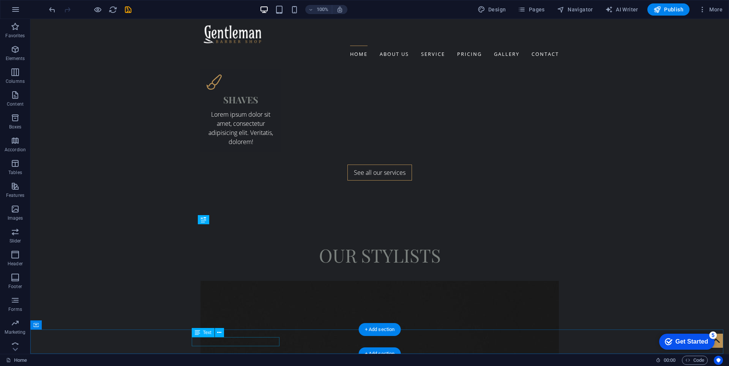
drag, startPoint x: 226, startPoint y: 340, endPoint x: 277, endPoint y: 341, distance: 51.2
click at [206, 333] on span "Text" at bounding box center [207, 332] width 8 height 5
click at [221, 333] on icon at bounding box center [219, 332] width 4 height 8
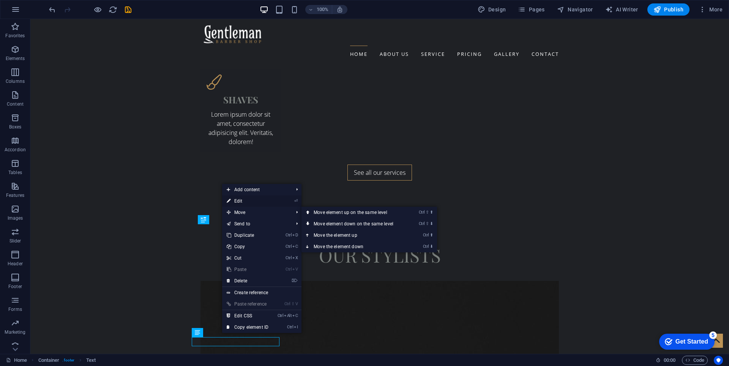
click at [250, 201] on link "⏎ Edit" at bounding box center [247, 200] width 51 height 11
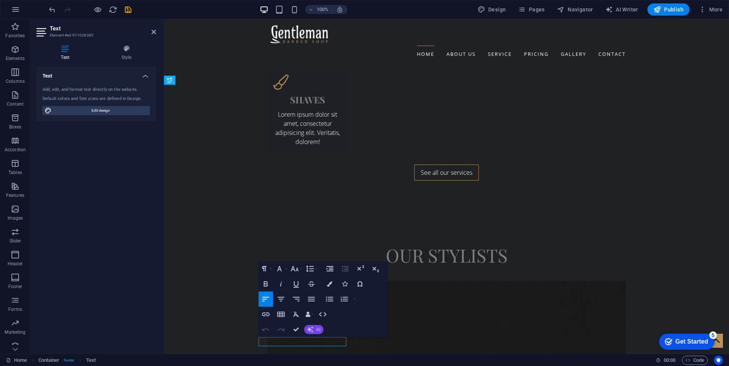
click at [315, 329] on button "AI" at bounding box center [313, 329] width 19 height 9
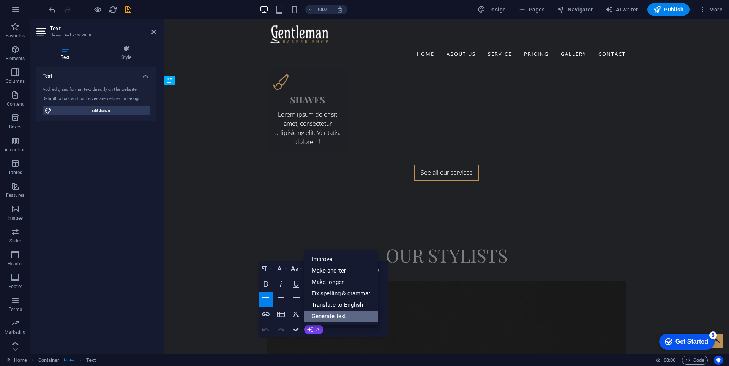
click at [323, 315] on link "Generate text" at bounding box center [341, 315] width 74 height 11
select select "English"
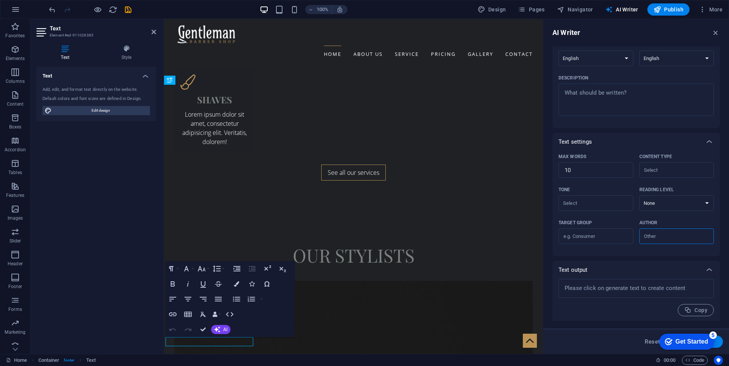
scroll to position [73, 0]
click at [716, 31] on icon "button" at bounding box center [715, 32] width 8 height 8
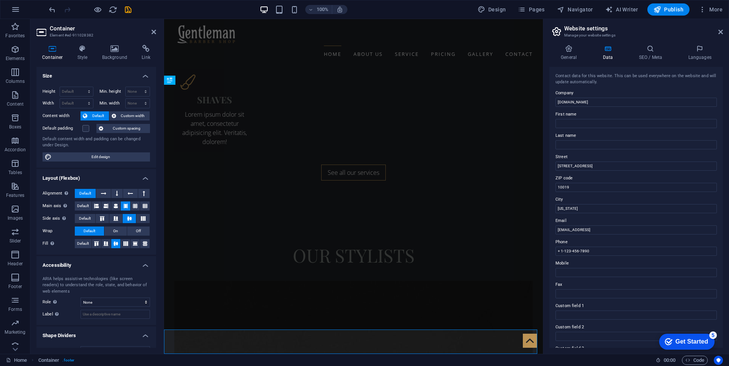
click at [725, 31] on aside "Website settings Manage your website settings General Data SEO / Meta Languages…" at bounding box center [636, 186] width 186 height 334
click at [721, 32] on icon at bounding box center [720, 32] width 5 height 6
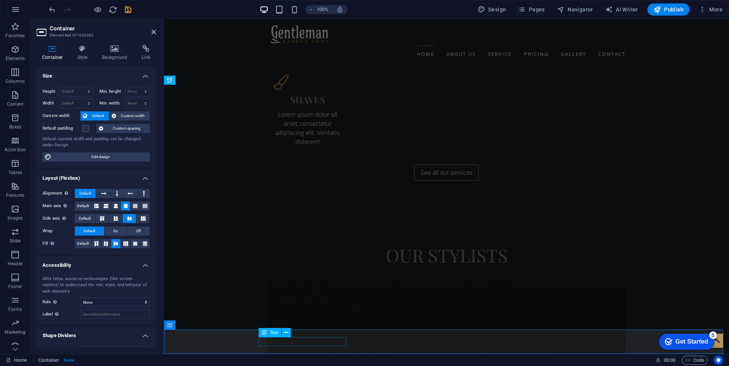
drag, startPoint x: 293, startPoint y: 342, endPoint x: 344, endPoint y: 342, distance: 51.2
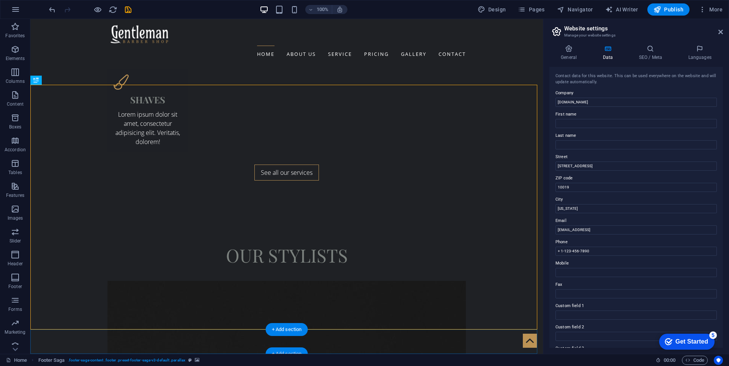
click at [296, 351] on div "+ Add section" at bounding box center [287, 353] width 42 height 13
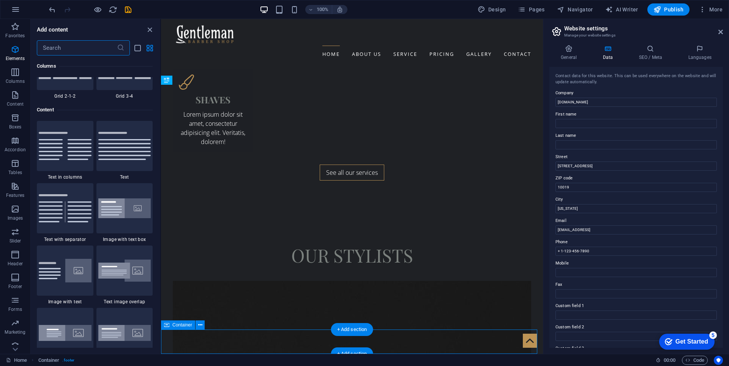
scroll to position [1328, 0]
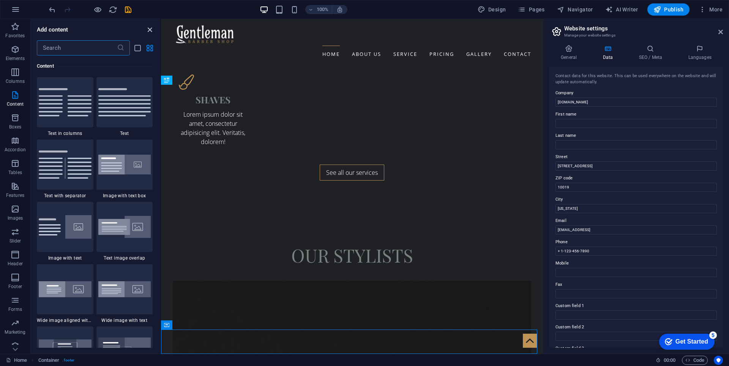
click at [151, 28] on icon "close panel" at bounding box center [149, 29] width 9 height 9
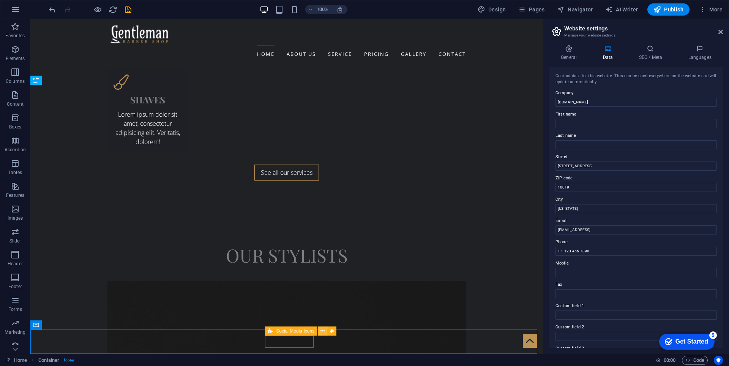
click at [320, 333] on icon at bounding box center [322, 331] width 4 height 8
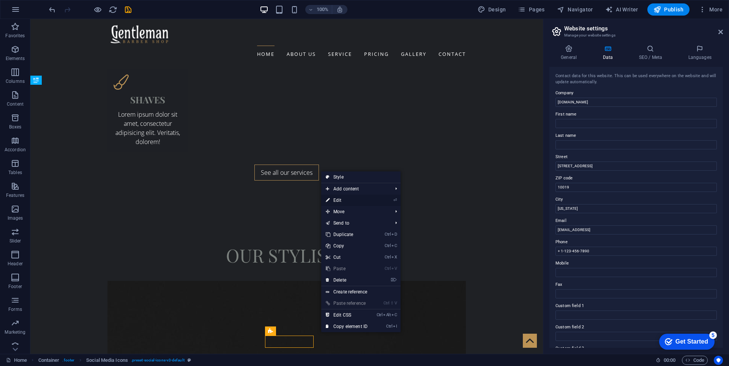
click at [357, 200] on link "⏎ Edit" at bounding box center [346, 199] width 51 height 11
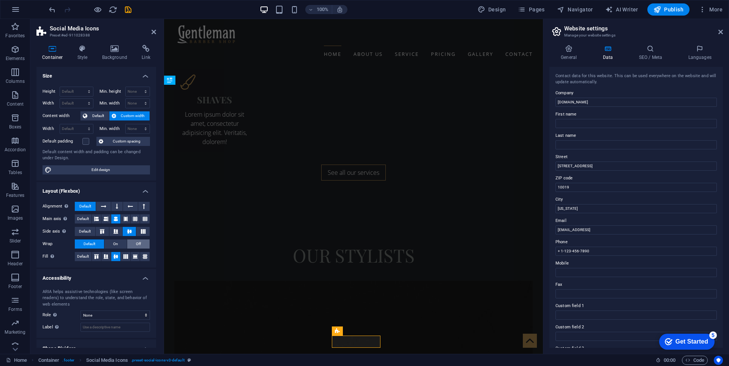
scroll to position [27, 0]
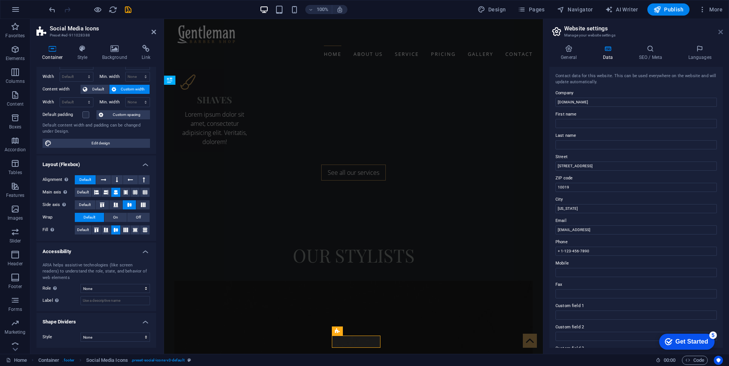
drag, startPoint x: 720, startPoint y: 31, endPoint x: 526, endPoint y: 18, distance: 193.6
click at [720, 31] on icon at bounding box center [720, 32] width 5 height 6
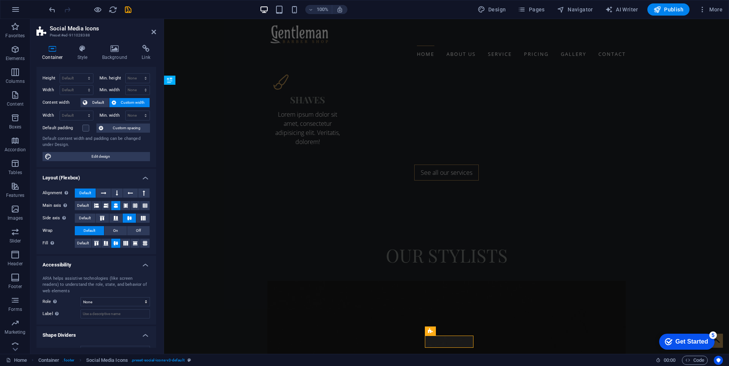
scroll to position [0, 0]
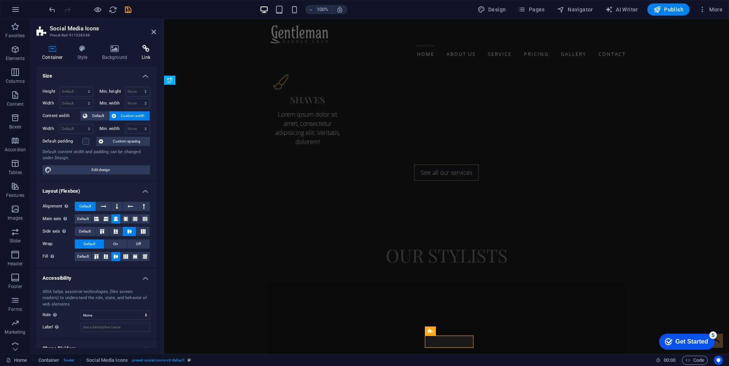
click at [146, 54] on h4 "Link" at bounding box center [146, 53] width 20 height 16
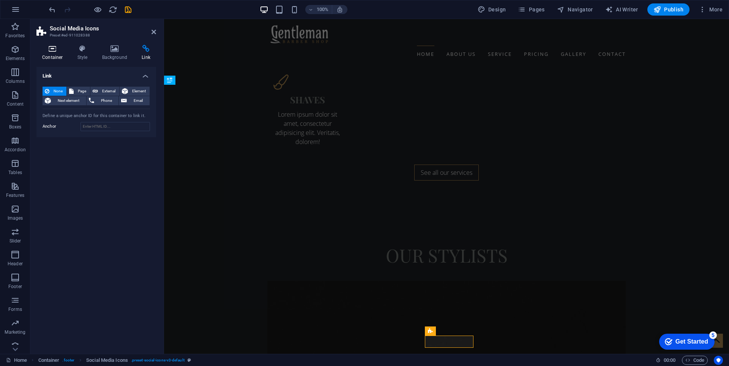
click at [54, 49] on icon at bounding box center [52, 49] width 32 height 8
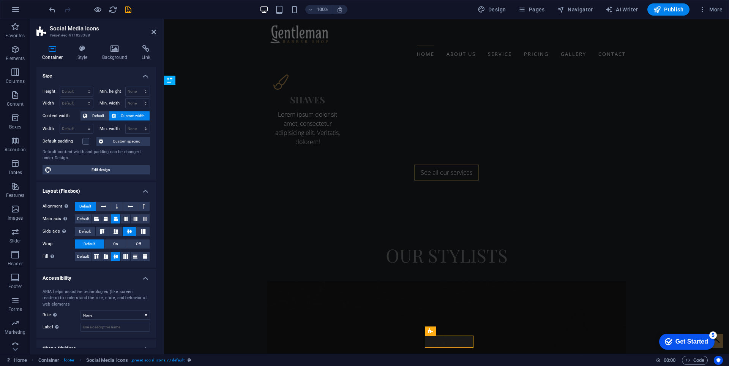
scroll to position [27, 0]
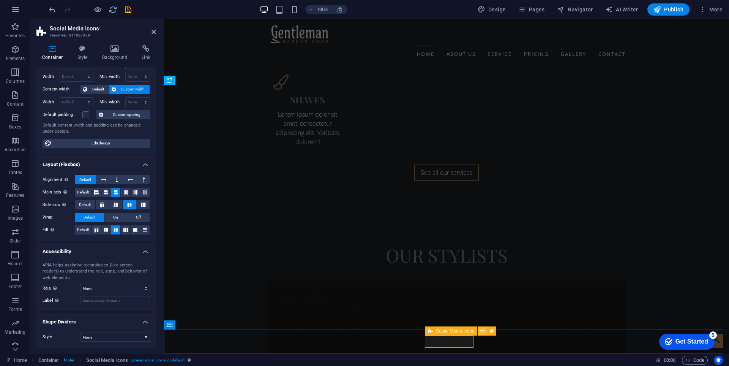
click at [483, 333] on icon at bounding box center [482, 331] width 4 height 8
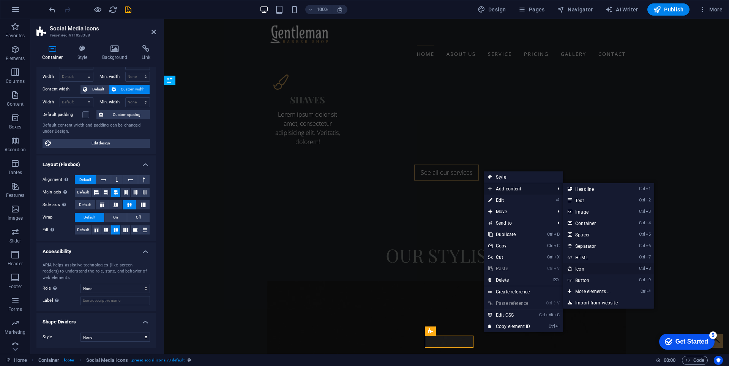
click at [601, 271] on link "Ctrl 8 Icon" at bounding box center [594, 268] width 63 height 11
select select "xMidYMid"
select select "px"
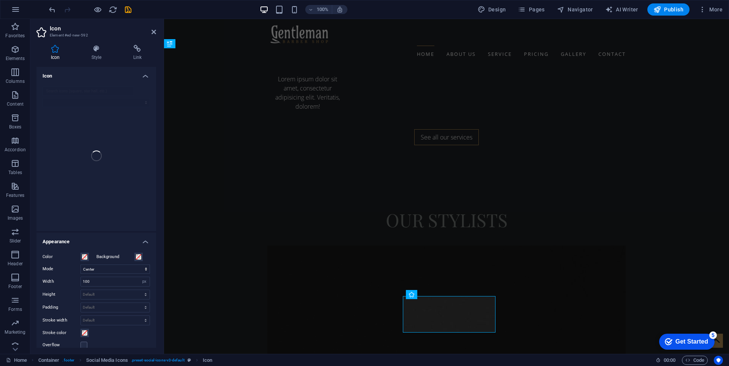
scroll to position [1722, 0]
click at [106, 106] on select "All icon sets... IcoFont Ionicons FontAwesome Brands FontAwesome Duotone FontAw…" at bounding box center [96, 102] width 107 height 9
click at [93, 92] on input "search" at bounding box center [88, 91] width 91 height 9
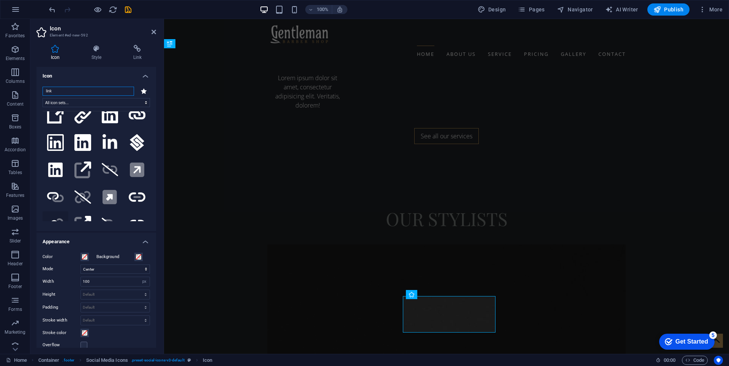
scroll to position [38, 0]
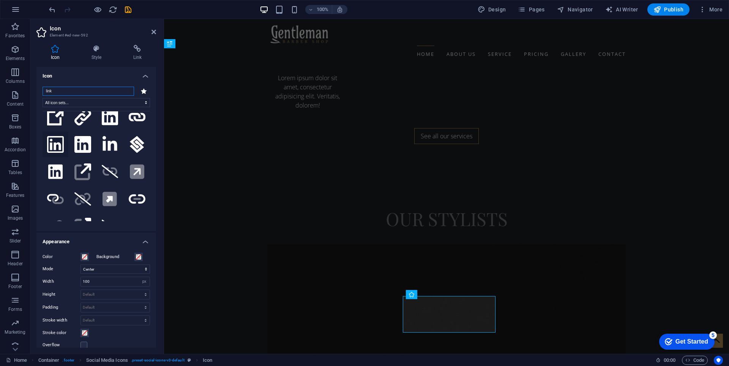
type input "link"
click at [59, 136] on icon at bounding box center [55, 144] width 17 height 17
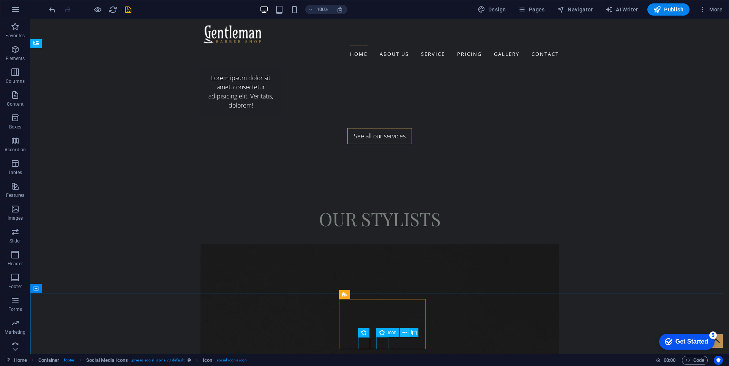
click at [402, 331] on button at bounding box center [404, 332] width 9 height 9
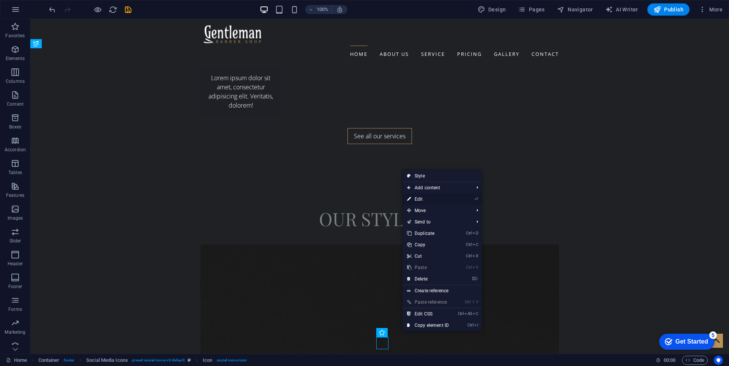
click at [437, 195] on link "⏎ Edit" at bounding box center [427, 198] width 51 height 11
select select "xMidYMid"
select select "px"
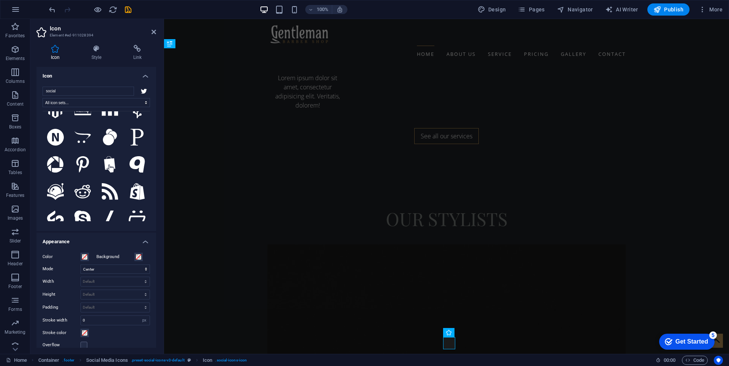
scroll to position [342, 0]
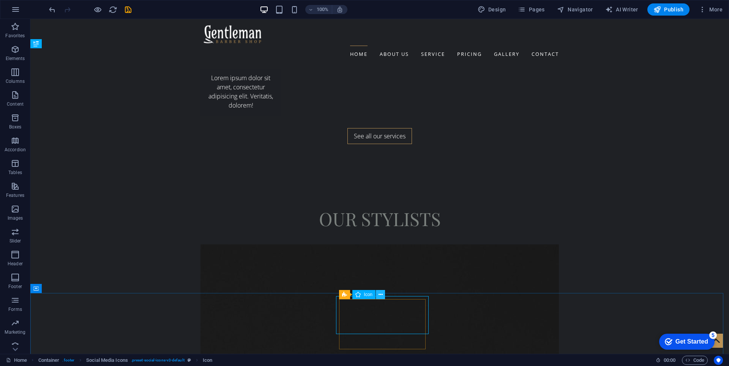
click at [381, 295] on icon at bounding box center [380, 294] width 4 height 8
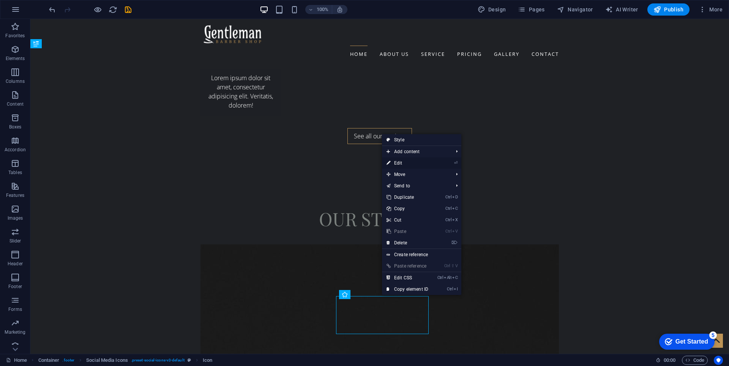
click at [409, 161] on link "⏎ Edit" at bounding box center [407, 162] width 51 height 11
select select "xMidYMid"
select select "px"
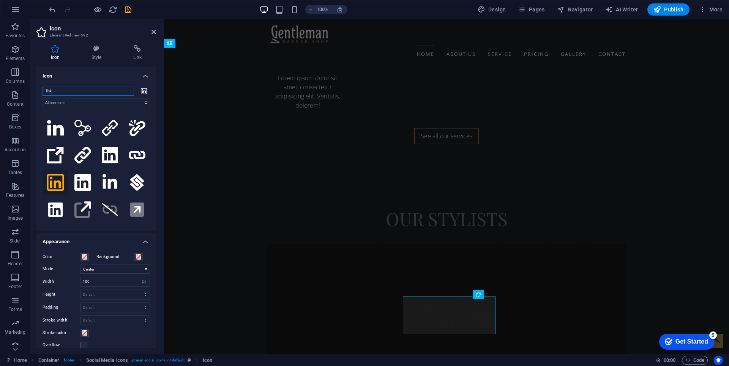
click at [85, 91] on input "link" at bounding box center [88, 91] width 91 height 9
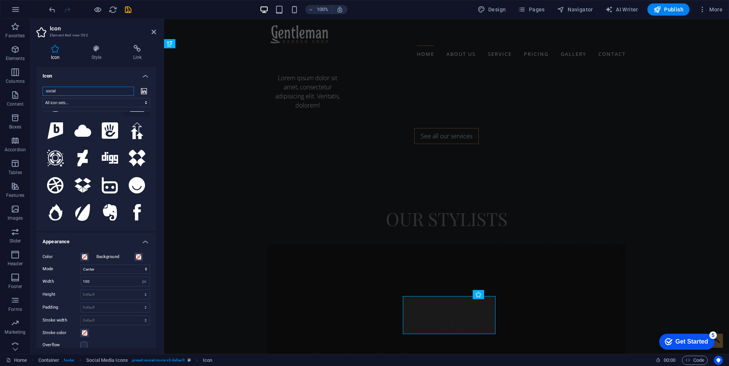
scroll to position [114, 0]
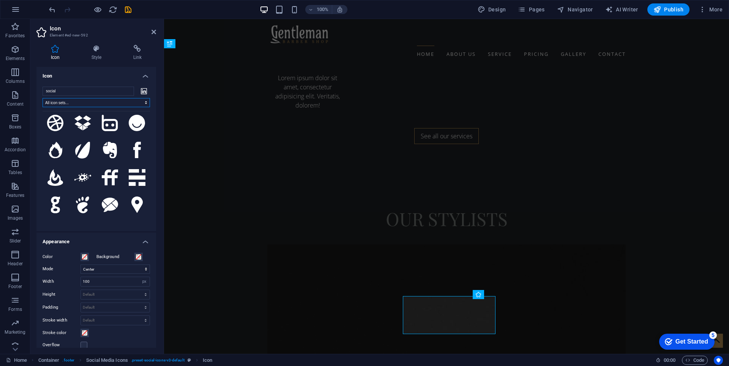
click at [99, 98] on select "All icon sets... IcoFont Ionicons FontAwesome Brands FontAwesome Duotone FontAw…" at bounding box center [96, 102] width 107 height 9
click at [126, 104] on select "All icon sets... IcoFont Ionicons FontAwesome Brands FontAwesome Duotone FontAw…" at bounding box center [96, 102] width 107 height 9
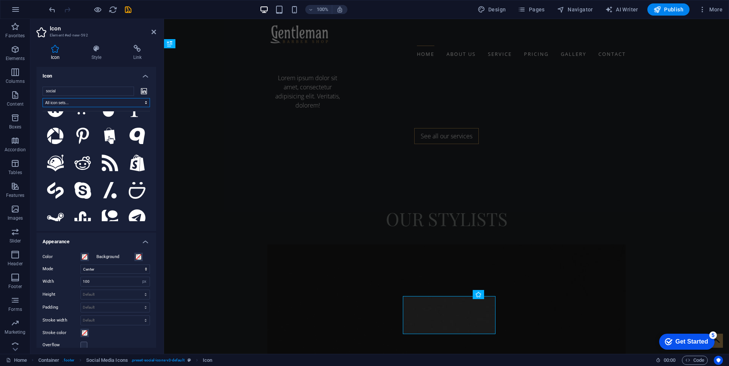
scroll to position [342, 0]
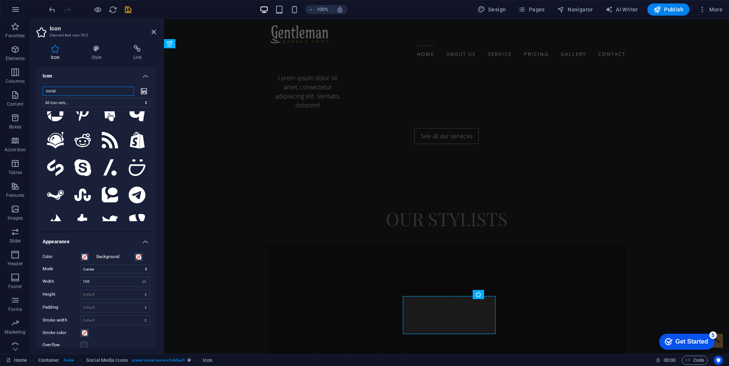
click at [106, 95] on input "social" at bounding box center [88, 91] width 91 height 9
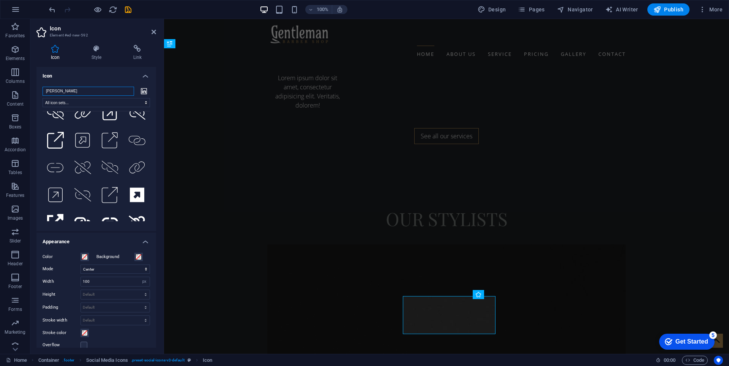
scroll to position [0, 0]
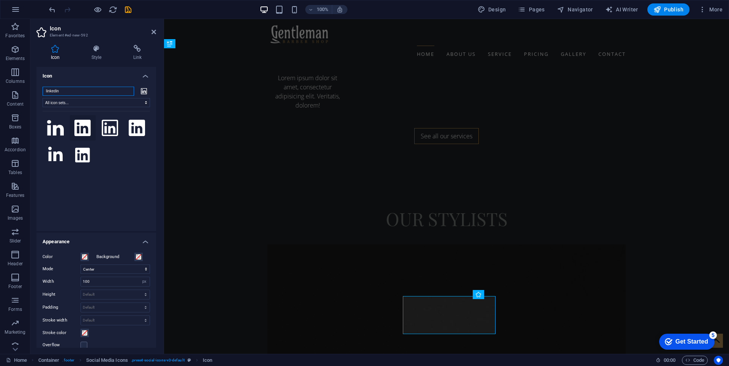
type input "linkedin"
click at [80, 132] on icon at bounding box center [82, 128] width 16 height 17
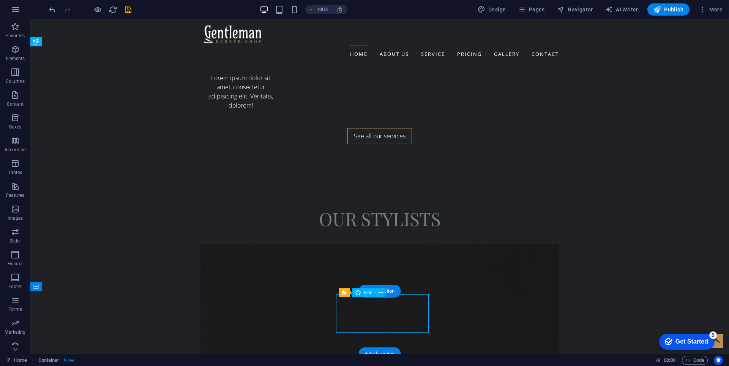
scroll to position [1724, 0]
drag, startPoint x: 367, startPoint y: 318, endPoint x: 379, endPoint y: 322, distance: 12.0
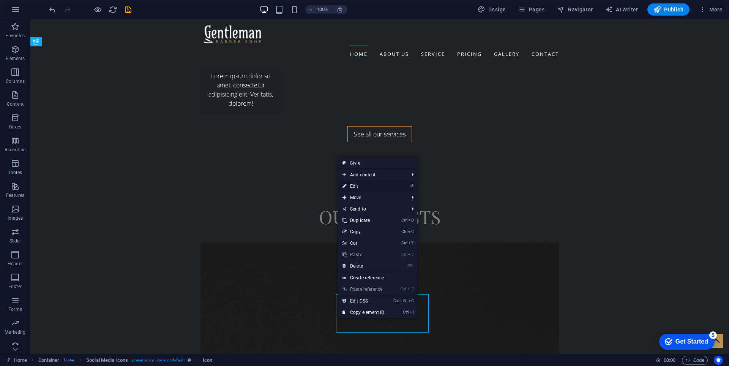
click at [400, 185] on li "⏎ Edit" at bounding box center [377, 185] width 79 height 11
click at [356, 185] on link "⏎ Edit" at bounding box center [363, 185] width 51 height 11
select select "xMidYMid"
select select "px"
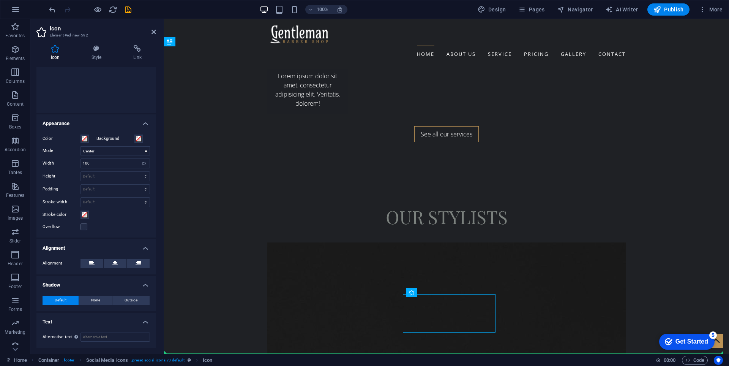
drag, startPoint x: 407, startPoint y: 317, endPoint x: 488, endPoint y: 335, distance: 83.6
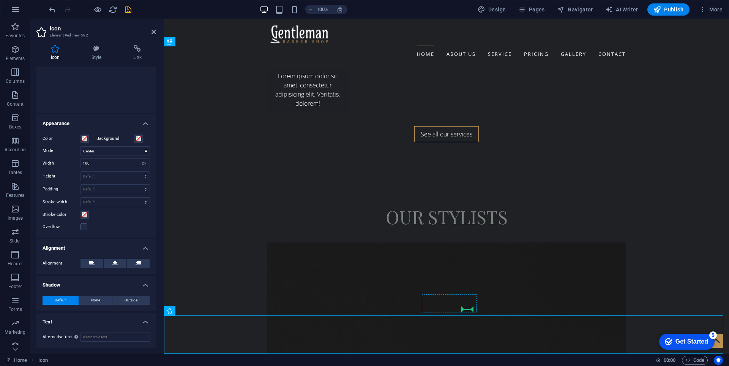
drag, startPoint x: 192, startPoint y: 331, endPoint x: 472, endPoint y: 304, distance: 280.7
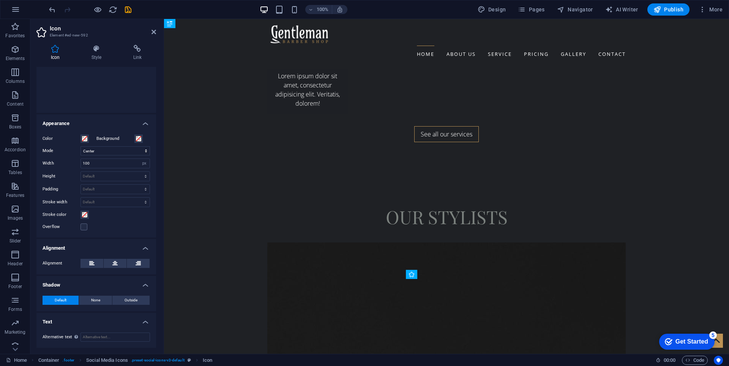
scroll to position [1742, 0]
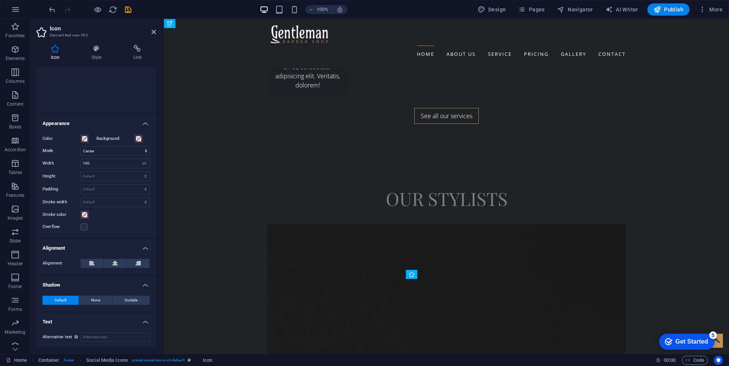
drag, startPoint x: 413, startPoint y: 325, endPoint x: 453, endPoint y: 306, distance: 44.5
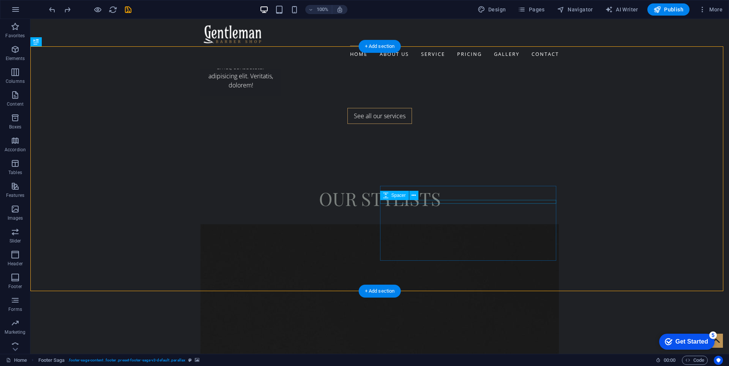
scroll to position [1724, 0]
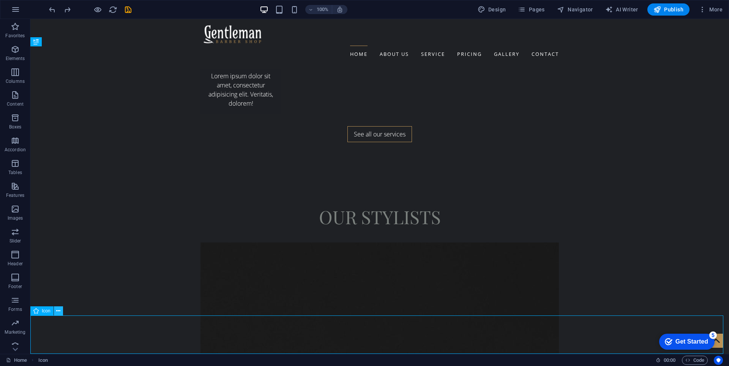
click at [58, 312] on icon at bounding box center [58, 311] width 4 height 8
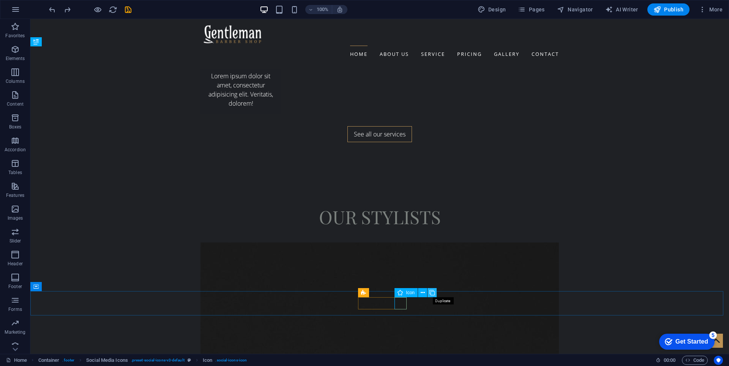
click at [433, 289] on icon at bounding box center [431, 292] width 5 height 8
click at [430, 292] on icon at bounding box center [432, 292] width 4 height 8
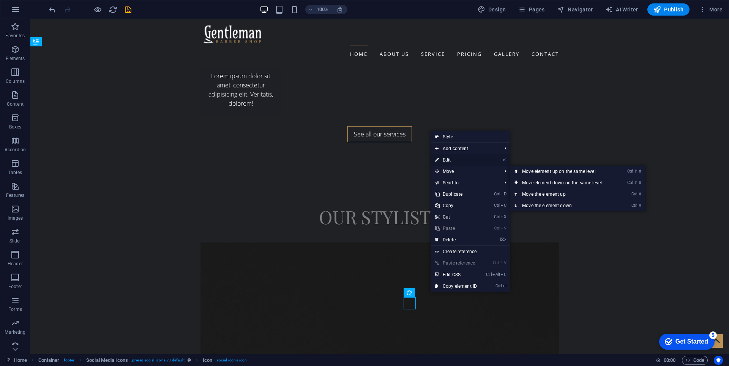
click at [451, 159] on link "⏎ Edit" at bounding box center [455, 159] width 51 height 11
select select "xMidYMid"
select select "px"
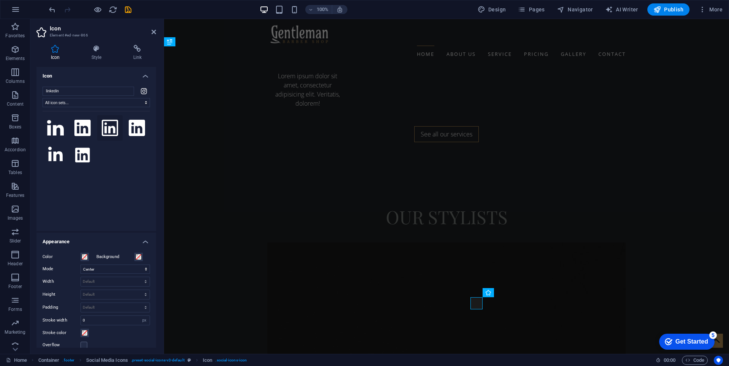
type input "linkedin"
click at [107, 127] on icon at bounding box center [110, 128] width 17 height 17
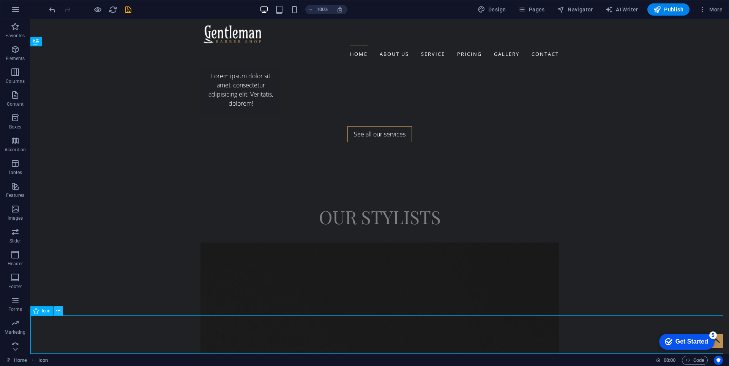
click at [59, 308] on icon at bounding box center [58, 311] width 4 height 8
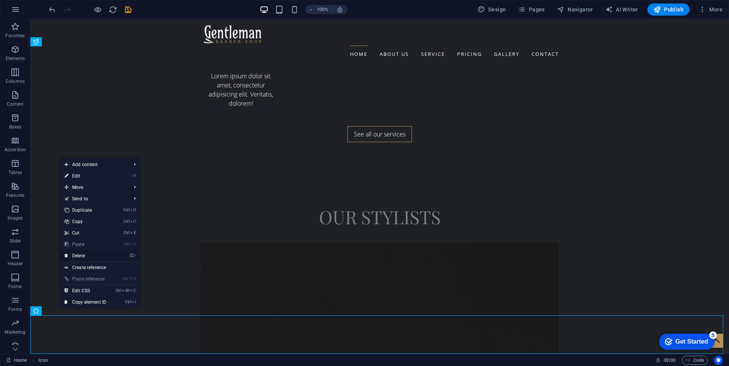
click at [89, 257] on link "⌦ Delete" at bounding box center [85, 255] width 51 height 11
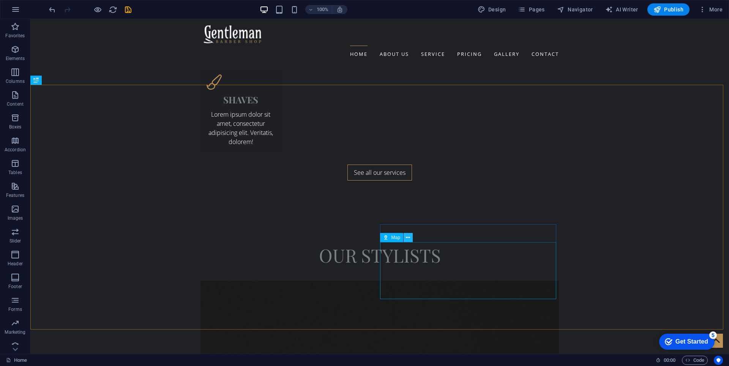
click at [408, 236] on icon at bounding box center [408, 237] width 4 height 8
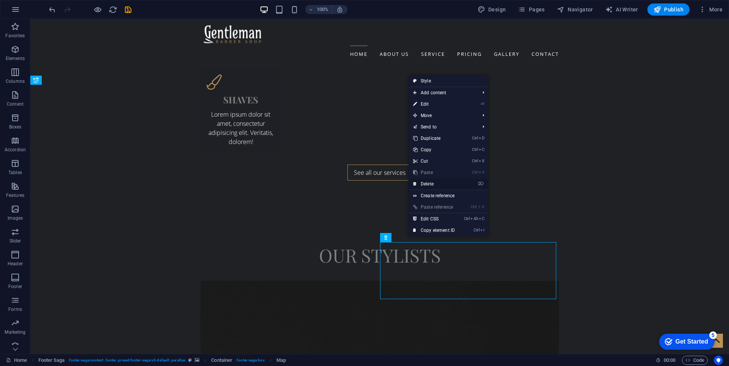
click at [437, 184] on link "⌦ Delete" at bounding box center [433, 183] width 51 height 11
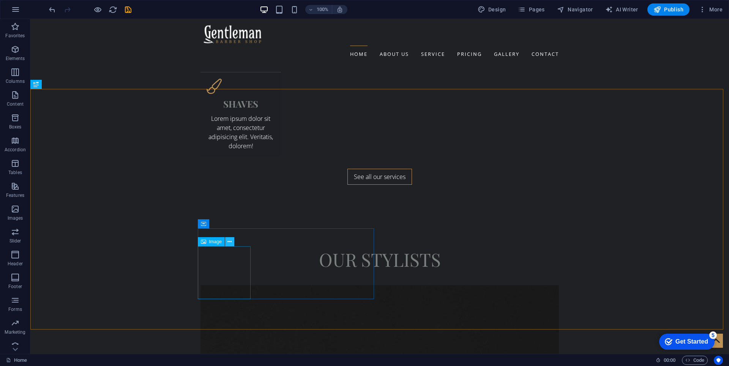
click at [230, 239] on icon at bounding box center [229, 242] width 4 height 8
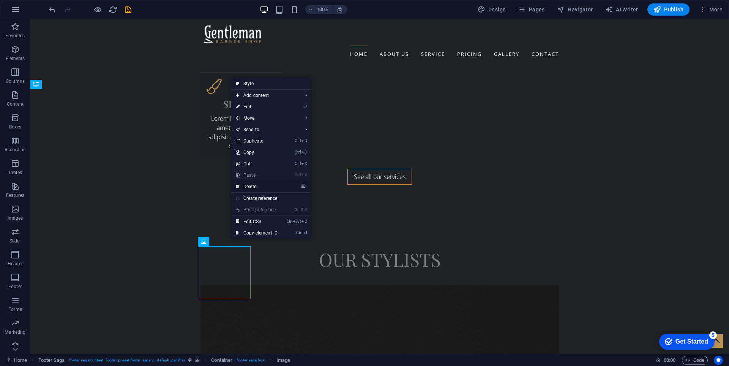
click at [270, 188] on link "⌦ Delete" at bounding box center [256, 186] width 51 height 11
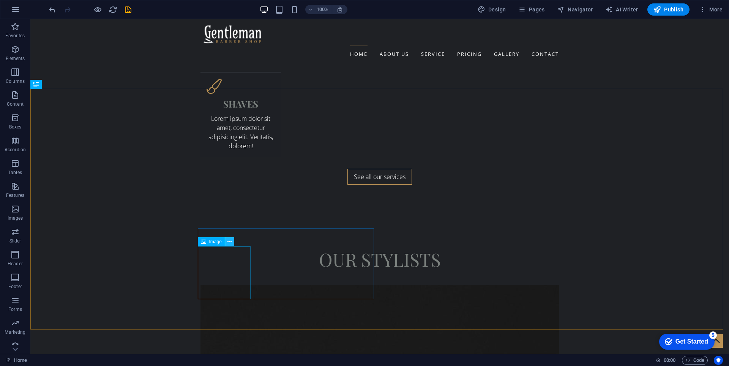
click at [231, 240] on icon at bounding box center [229, 242] width 4 height 8
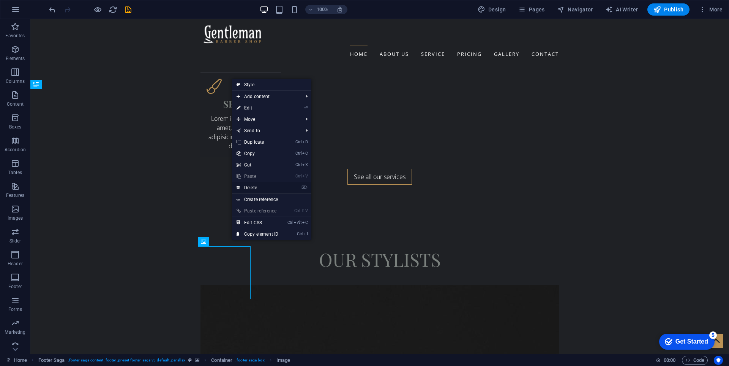
click at [257, 189] on link "⌦ Delete" at bounding box center [257, 187] width 51 height 11
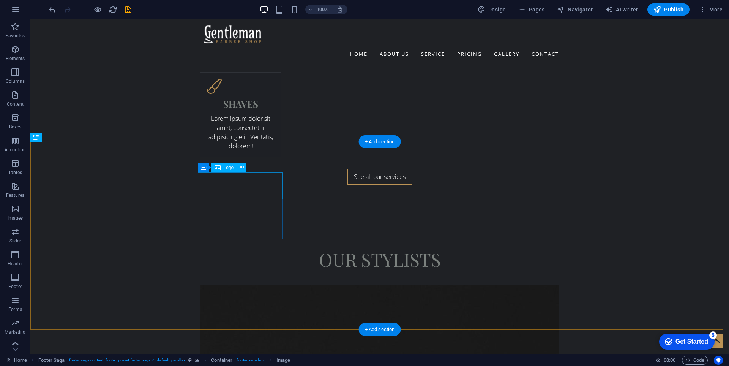
scroll to position [1629, 0]
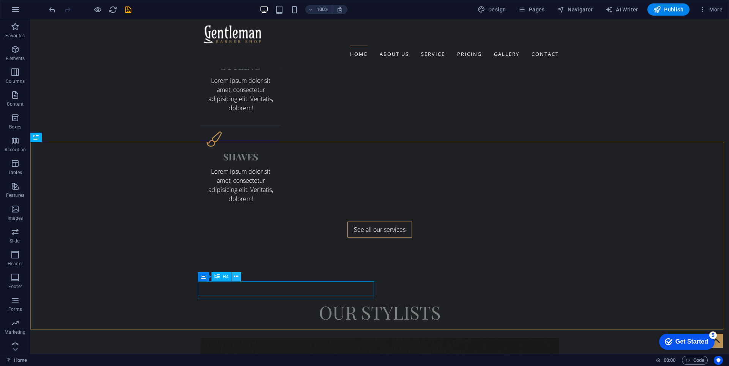
click at [239, 278] on button at bounding box center [236, 276] width 9 height 9
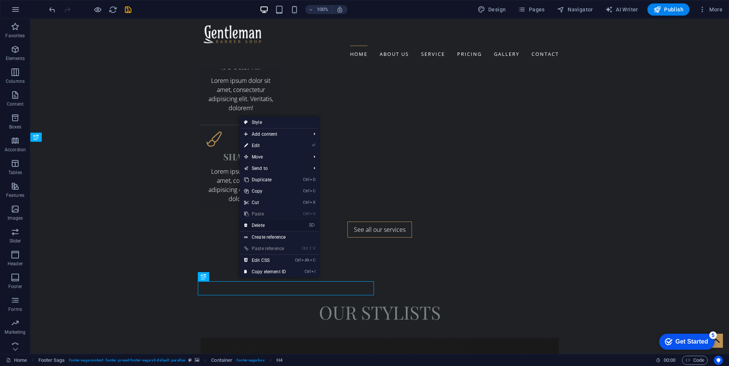
click at [271, 228] on link "⌦ Delete" at bounding box center [265, 224] width 51 height 11
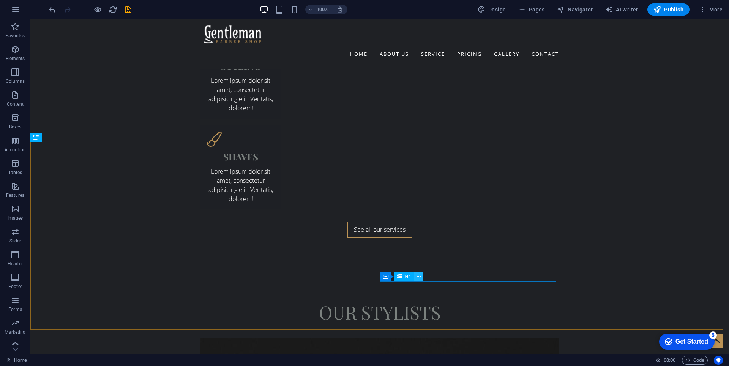
click at [421, 275] on button at bounding box center [418, 276] width 9 height 9
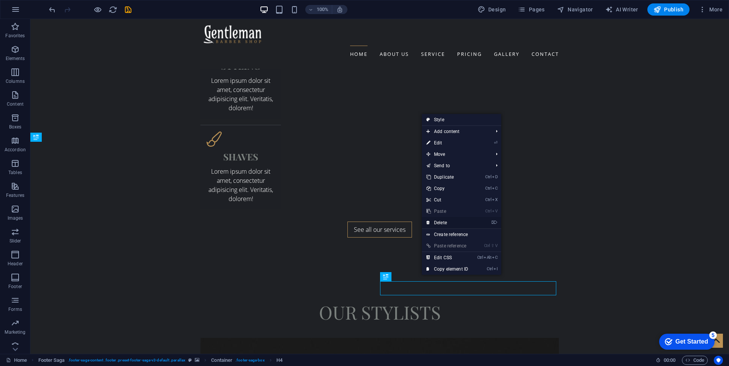
click at [445, 224] on link "⌦ Delete" at bounding box center [447, 222] width 51 height 11
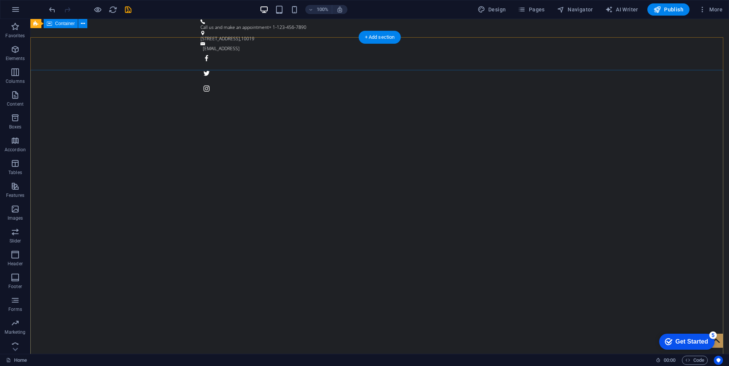
scroll to position [0, 0]
click at [17, 10] on icon "button" at bounding box center [15, 9] width 9 height 9
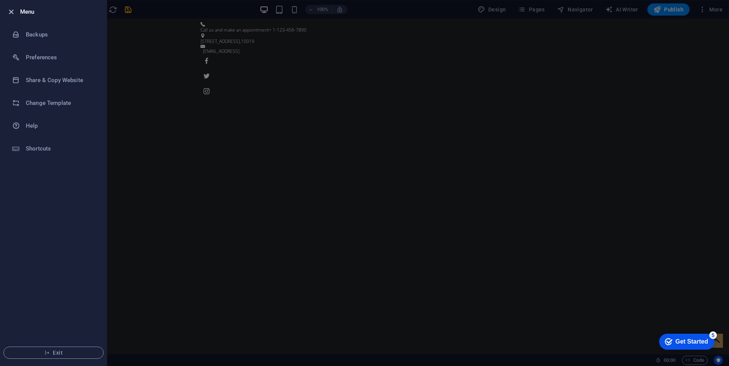
click at [10, 11] on icon "button" at bounding box center [11, 12] width 9 height 9
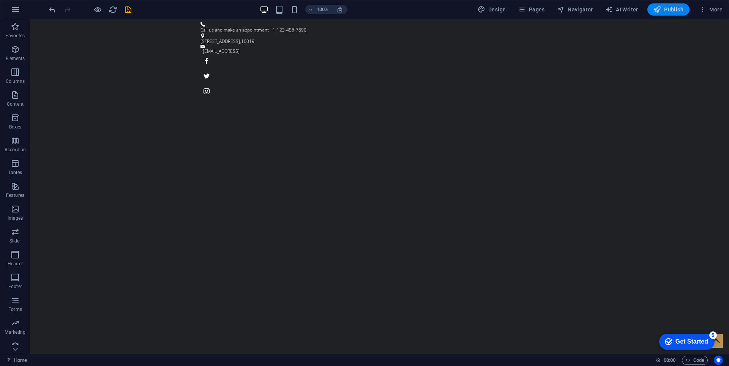
click at [659, 7] on icon "button" at bounding box center [657, 10] width 8 height 8
